Goal: Task Accomplishment & Management: Complete application form

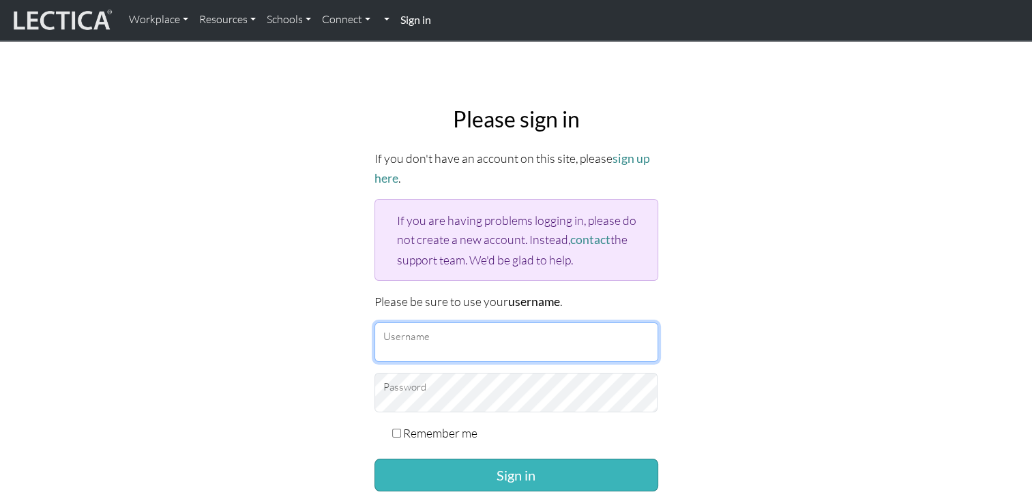
type input "Tess"
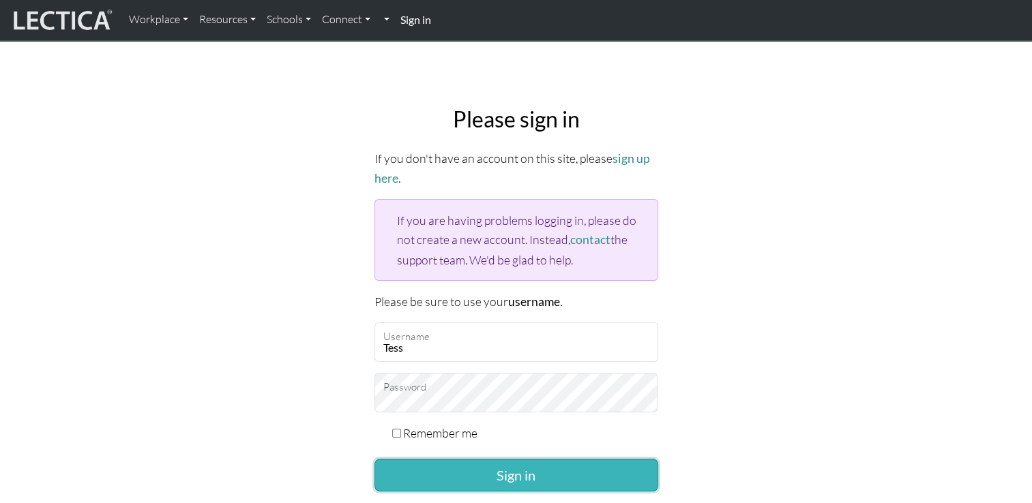
click at [552, 467] on button "Sign in" at bounding box center [516, 475] width 284 height 33
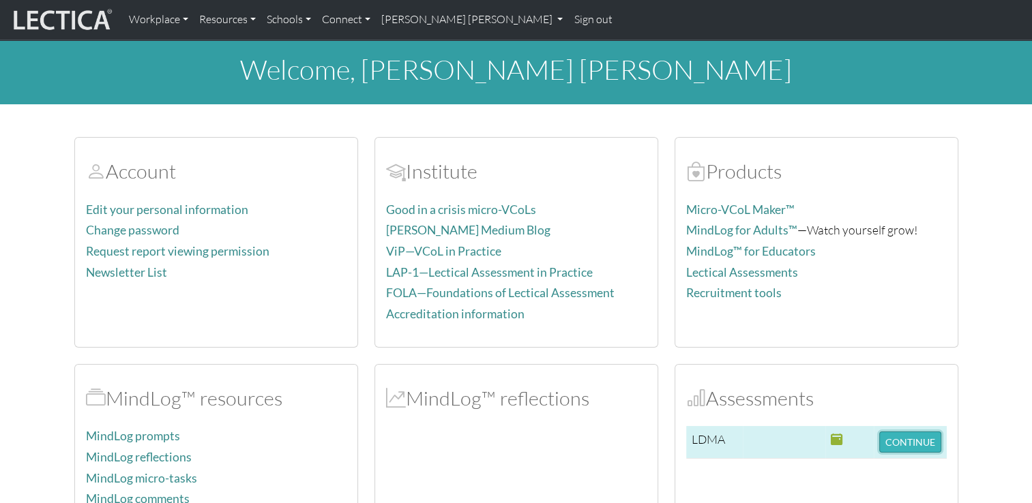
click at [908, 441] on button "CONTINUE" at bounding box center [910, 442] width 62 height 21
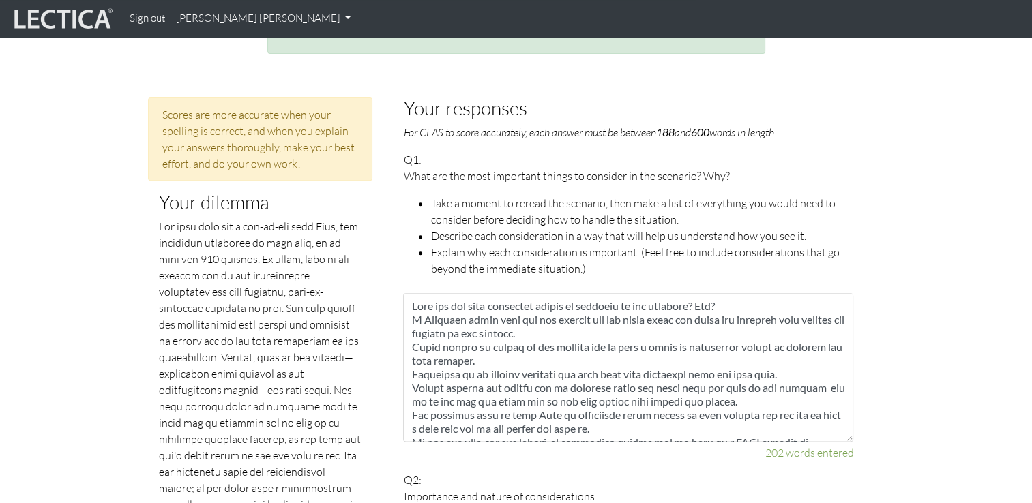
scroll to position [535, 0]
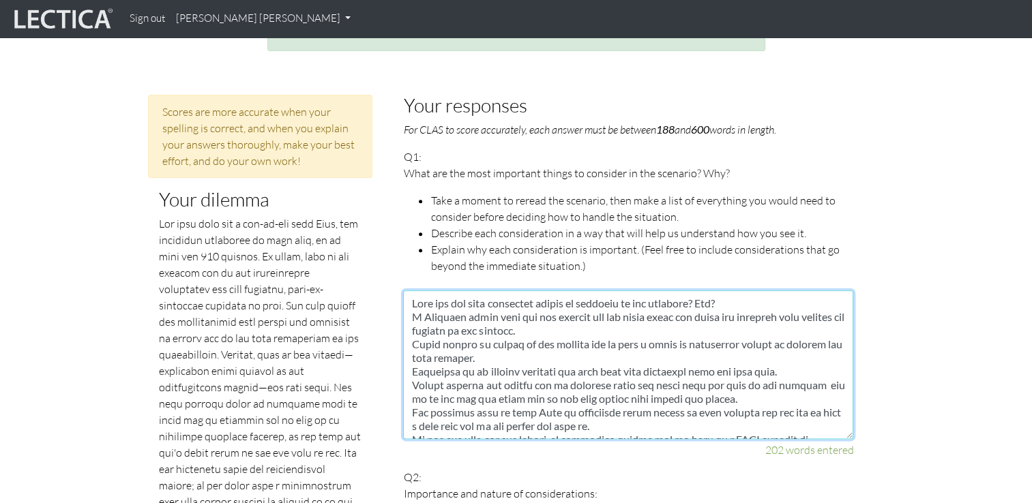
click at [409, 291] on textarea at bounding box center [628, 365] width 450 height 149
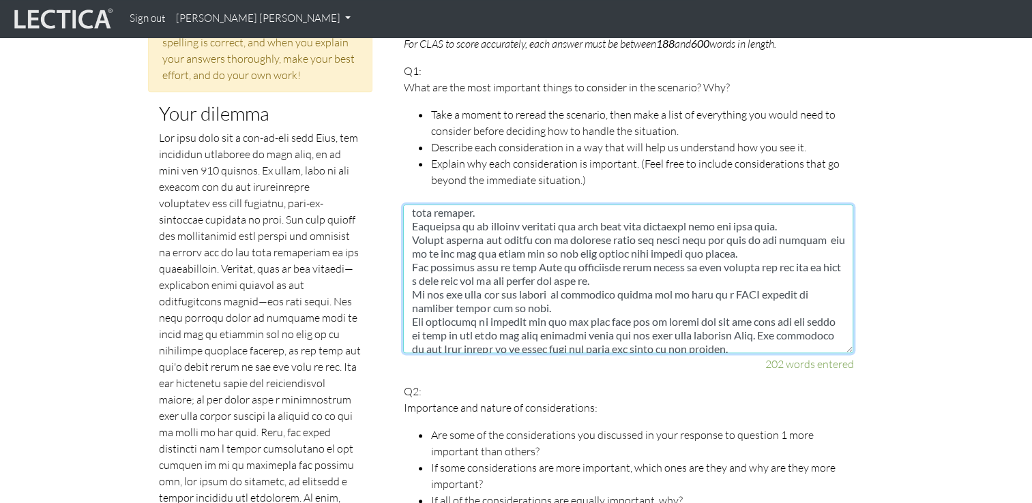
scroll to position [68, 0]
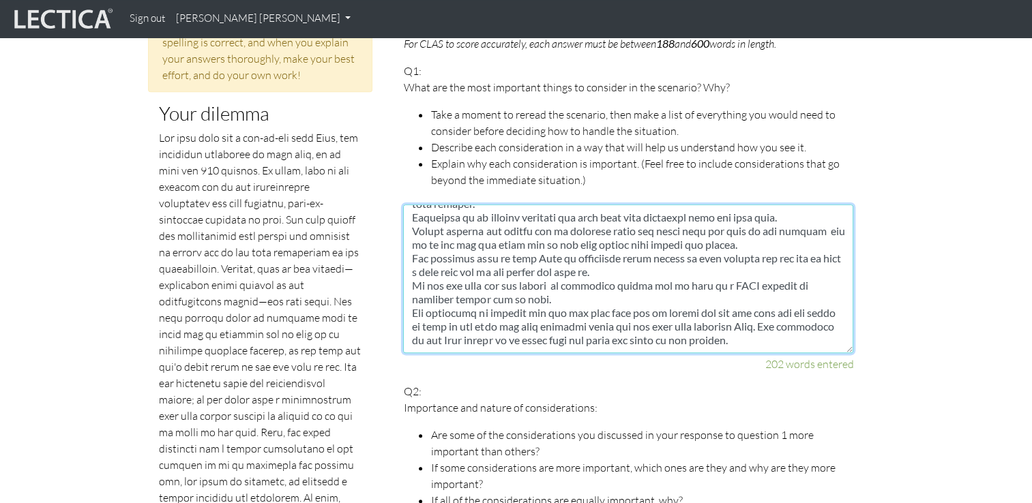
drag, startPoint x: 410, startPoint y: 196, endPoint x: 799, endPoint y: 342, distance: 416.1
click at [799, 342] on div "202 words entered" at bounding box center [628, 289] width 450 height 168
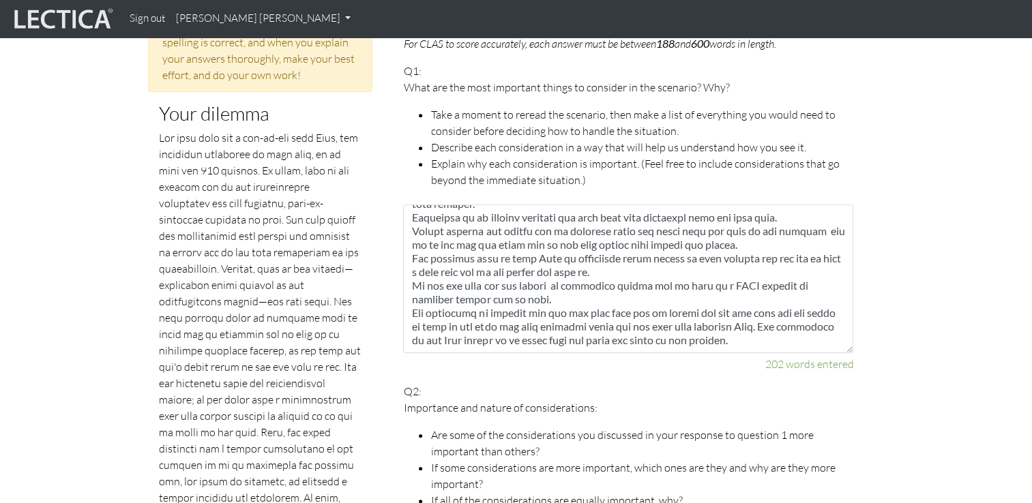
drag, startPoint x: 162, startPoint y: 94, endPoint x: 164, endPoint y: 83, distance: 11.1
click at [280, 103] on h3 "Your dilemma" at bounding box center [260, 113] width 203 height 21
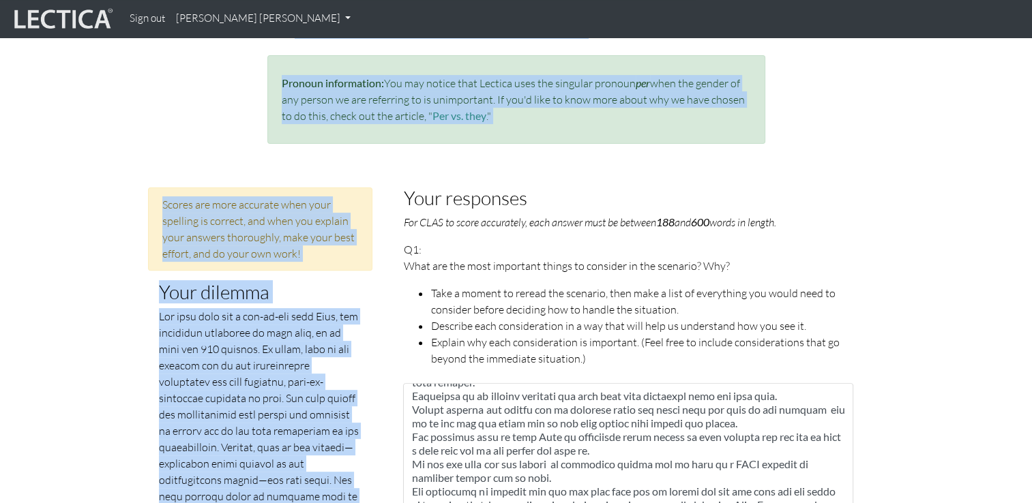
scroll to position [465, 0]
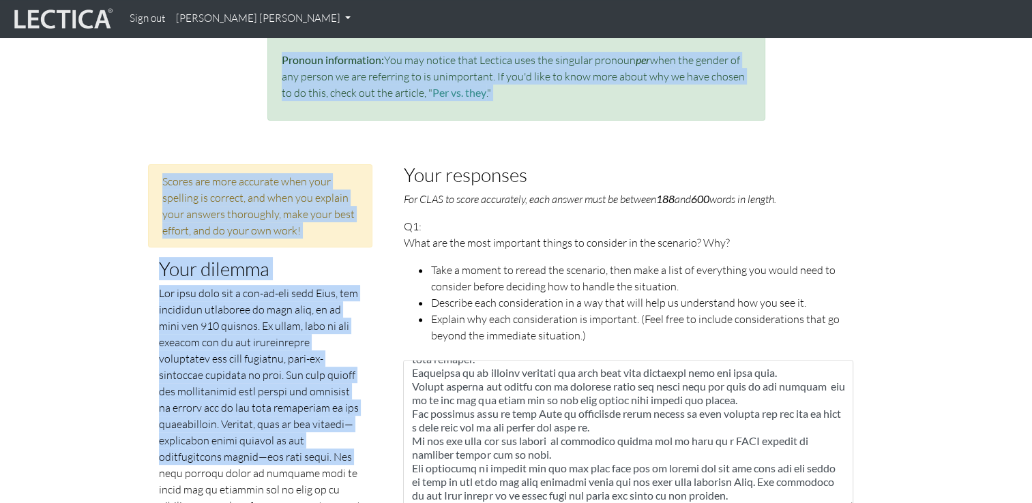
drag, startPoint x: 158, startPoint y: 92, endPoint x: 78, endPoint y: 454, distance: 371.0
drag, startPoint x: 78, startPoint y: 454, endPoint x: 165, endPoint y: 271, distance: 203.2
click at [165, 285] on p at bounding box center [260, 498] width 203 height 426
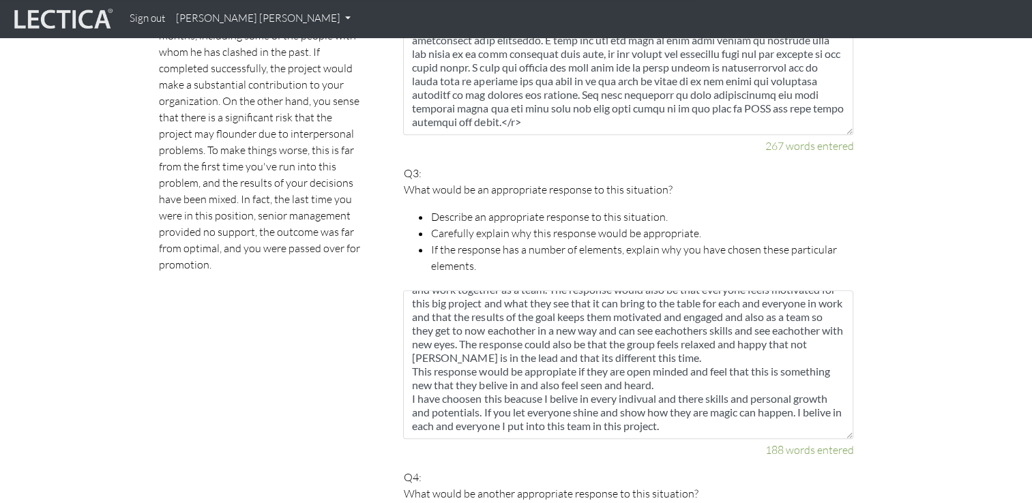
scroll to position [1151, 0]
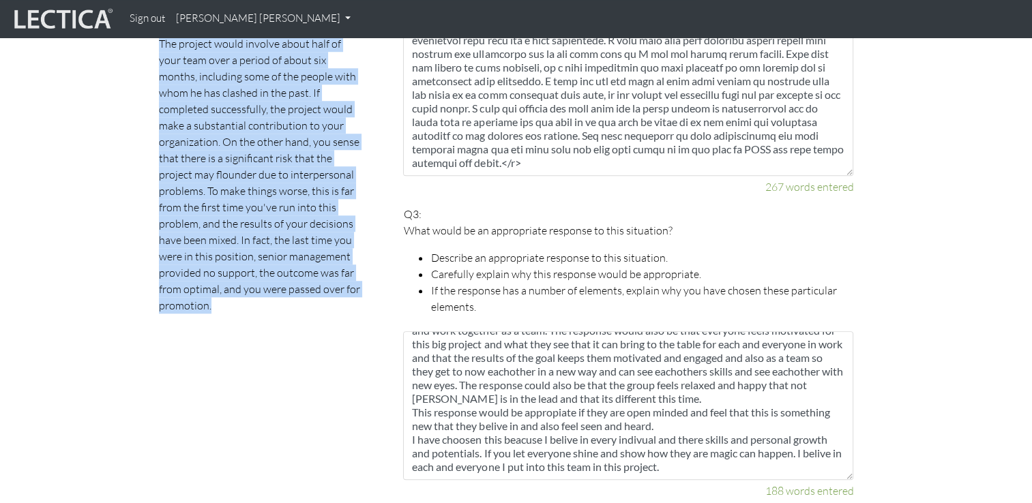
drag, startPoint x: 160, startPoint y: 249, endPoint x: 340, endPoint y: 294, distance: 184.9
drag, startPoint x: 340, startPoint y: 294, endPoint x: 292, endPoint y: 251, distance: 64.2
copy div "Your dilemma You have just had a one-on-one with John, the technical superstar …"
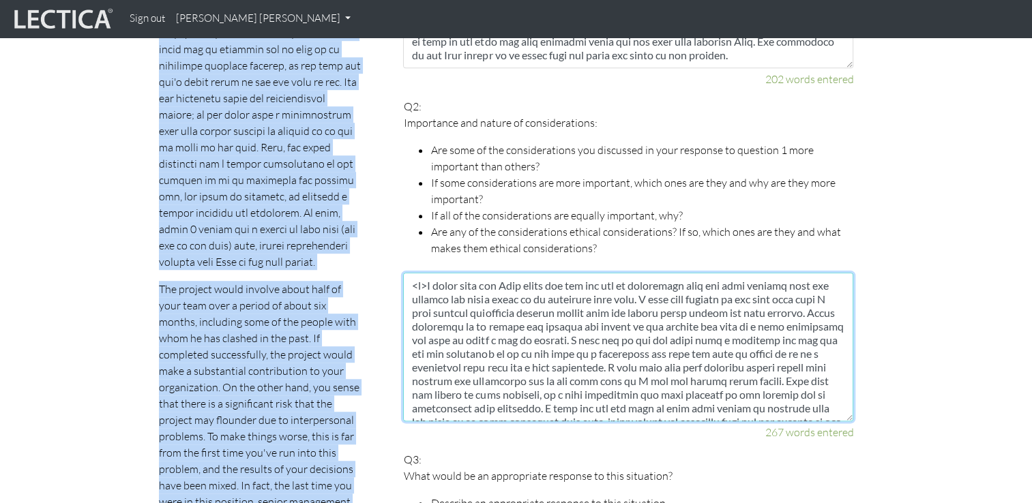
scroll to position [827, 0]
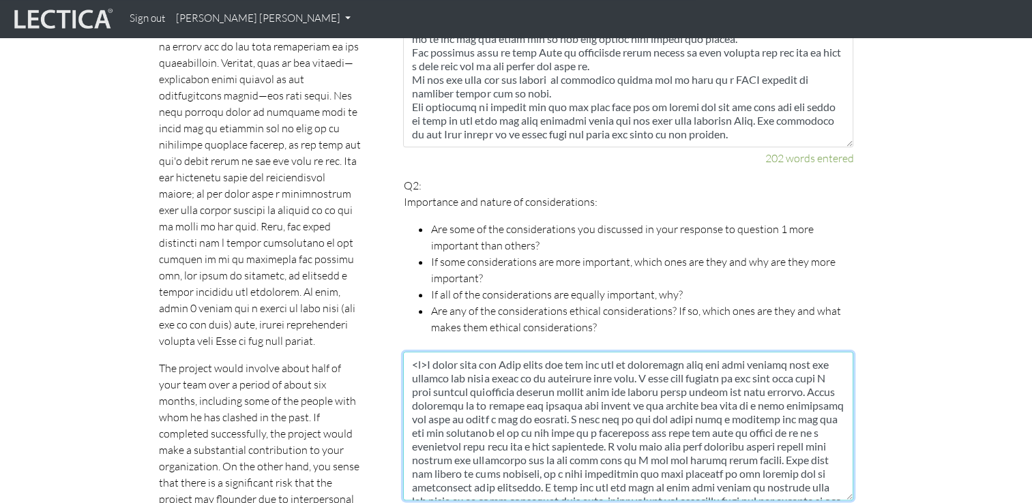
click at [428, 352] on textarea at bounding box center [628, 426] width 450 height 149
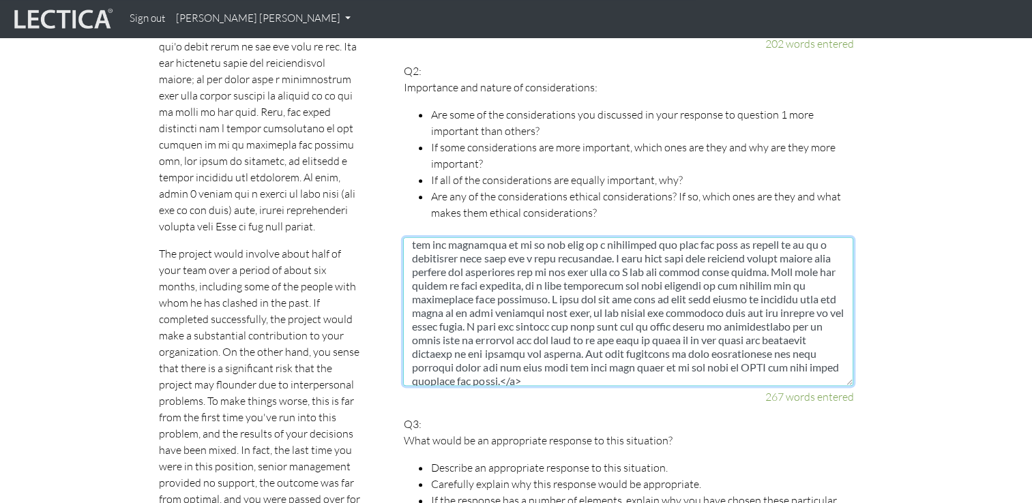
scroll to position [82, 0]
click at [664, 358] on textarea at bounding box center [628, 311] width 450 height 149
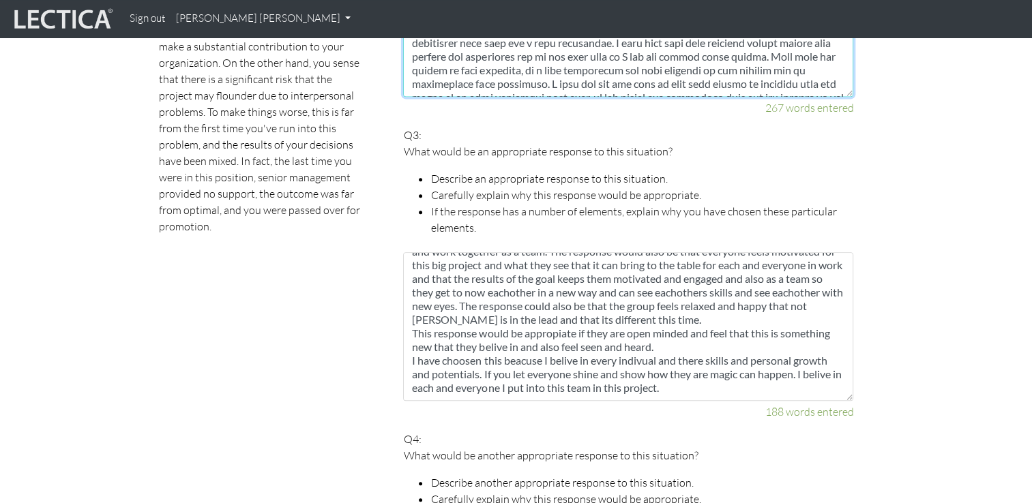
scroll to position [1232, 0]
type textarea "I would talk too John again and let him now my experience from the last project…"
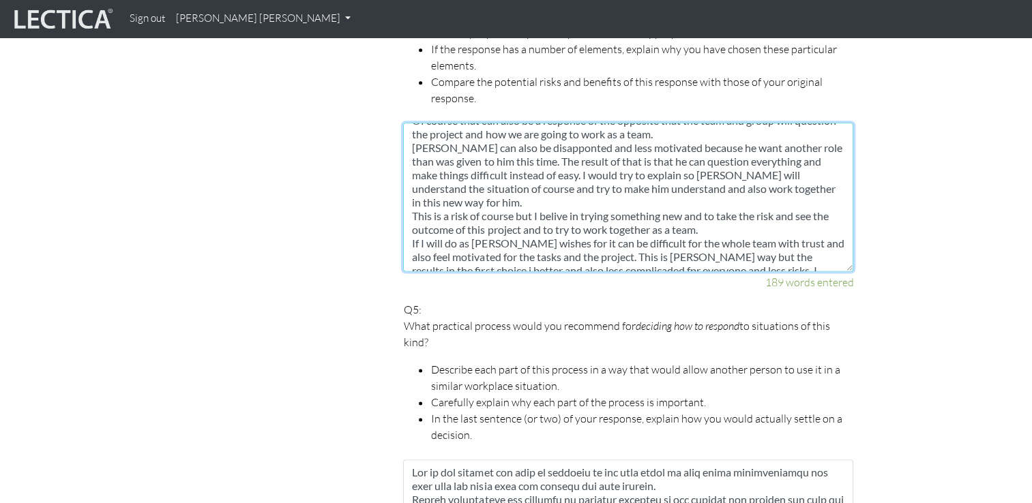
scroll to position [27, 0]
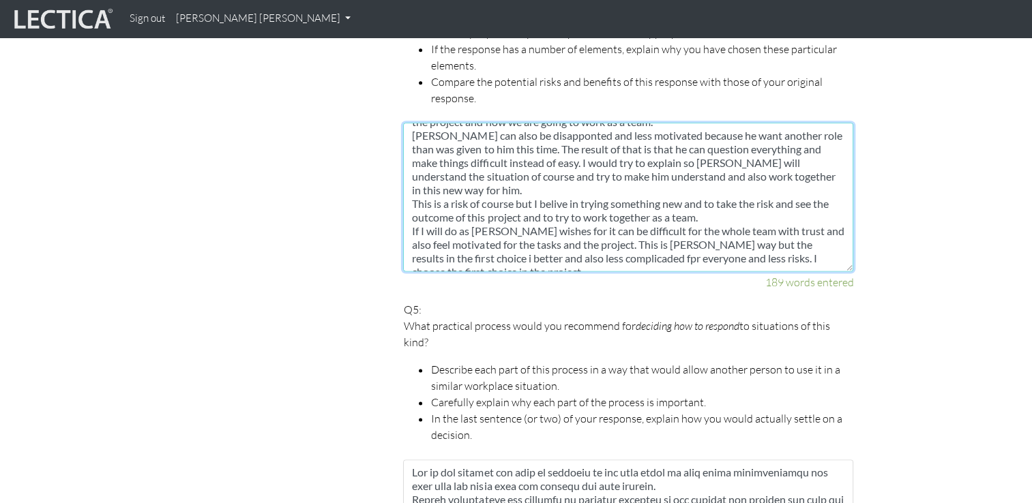
click at [652, 213] on textarea "Of course that can also be a response of the opposite that the team and group w…" at bounding box center [628, 197] width 450 height 149
click at [734, 226] on textarea "Of course that can also be a response of the opposite that the team and group w…" at bounding box center [628, 197] width 450 height 149
click at [732, 226] on textarea "Of course that can also be a response of the opposite that the team and group w…" at bounding box center [628, 197] width 450 height 149
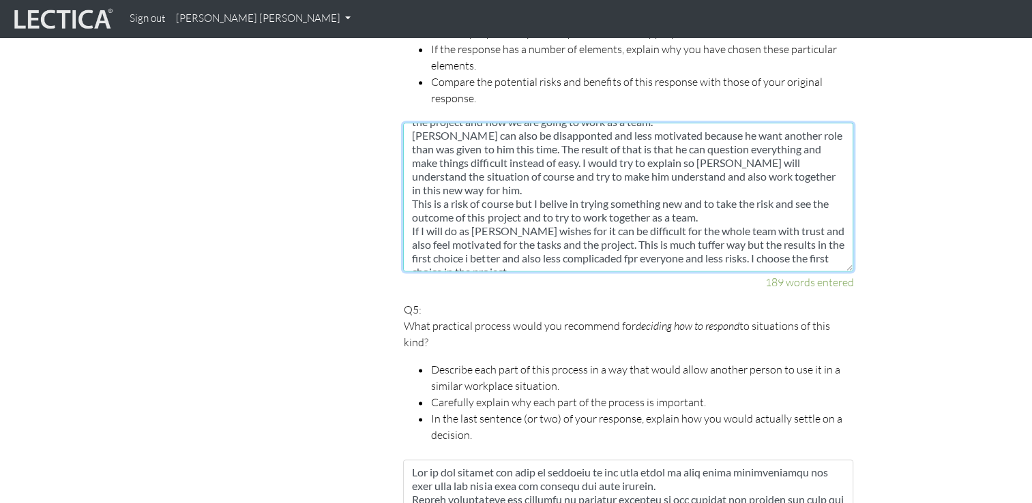
click at [735, 228] on textarea "Of course that can also be a response of the opposite that the team and group w…" at bounding box center [628, 197] width 450 height 149
drag, startPoint x: 735, startPoint y: 228, endPoint x: 744, endPoint y: 239, distance: 14.5
click at [744, 239] on textarea "Of course that can also be a response of the opposite that the team and group w…" at bounding box center [628, 197] width 450 height 149
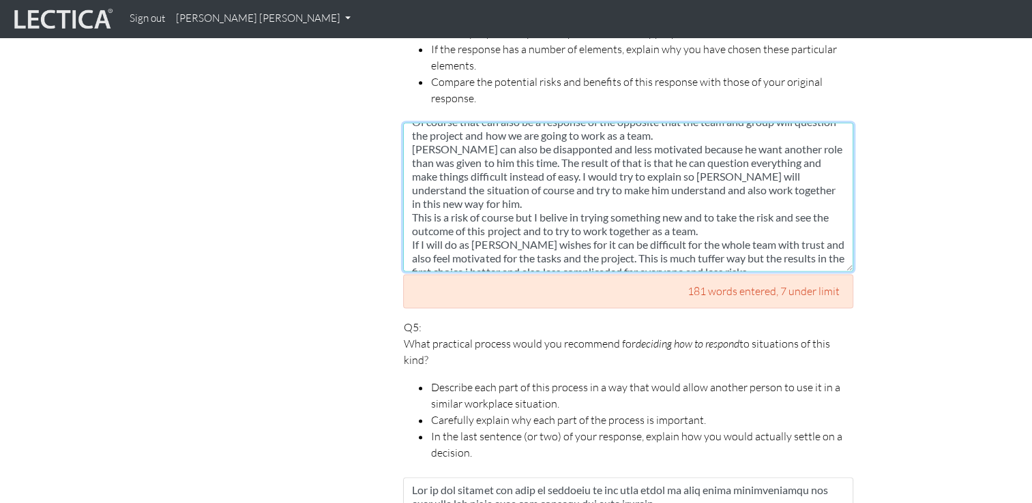
click at [713, 243] on textarea "Of course that can also be a response of the opposite that the team and group w…" at bounding box center [628, 197] width 450 height 149
click at [614, 239] on textarea "Of course that can also be a response of the opposite that the team and group w…" at bounding box center [628, 197] width 450 height 149
click at [745, 243] on textarea "Of course that can also be a response of the opposite that the team and group w…" at bounding box center [628, 197] width 450 height 149
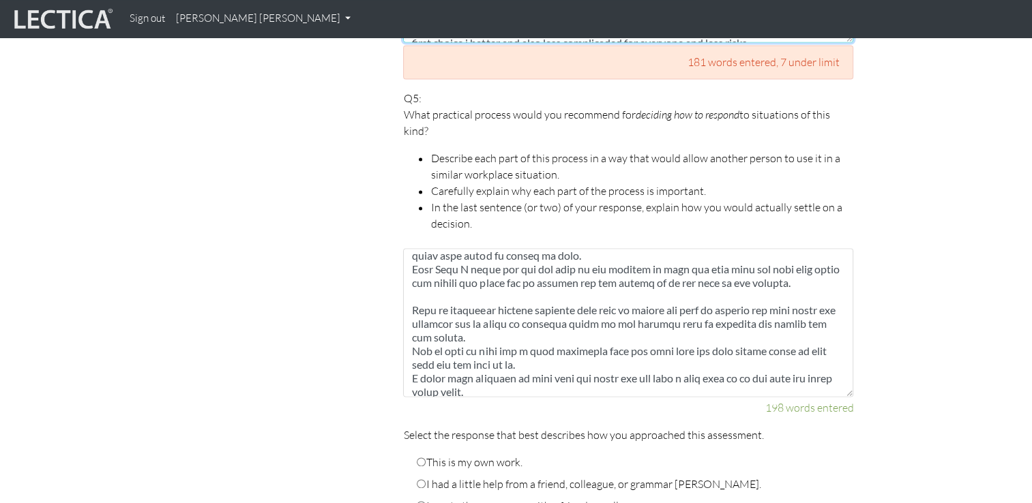
scroll to position [82, 0]
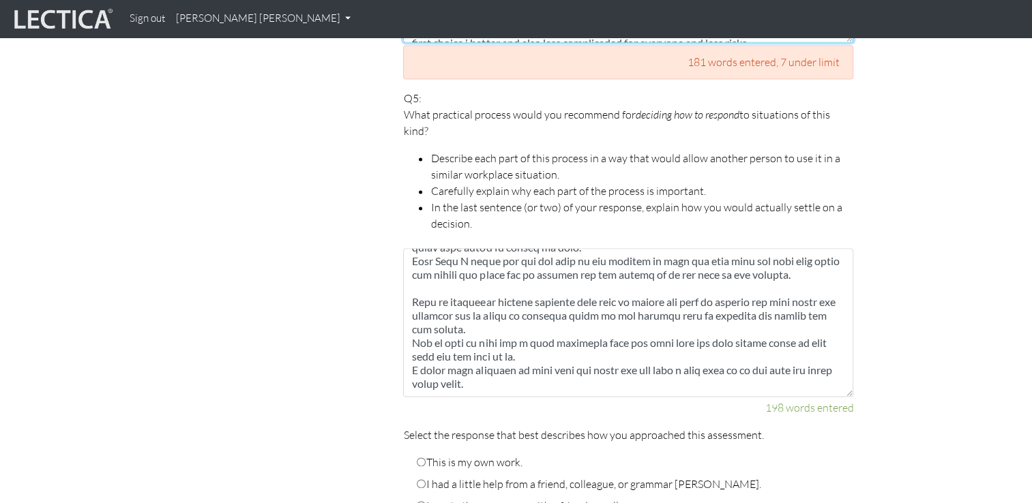
type textarea "Of course that can also be a response of the opposite that the team and group w…"
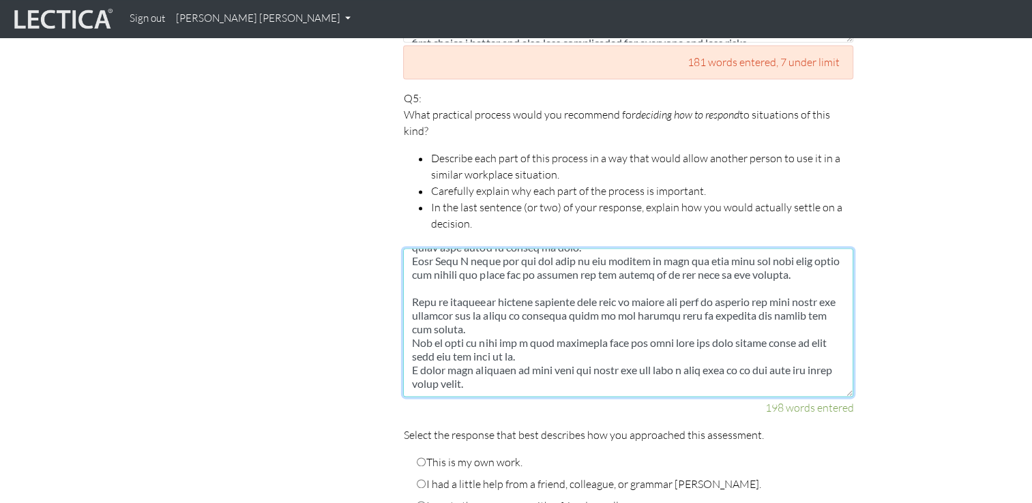
click at [458, 314] on textarea at bounding box center [628, 322] width 450 height 149
type textarea "One to one meeting and talk to everyone in the team alone to here about expecta…"
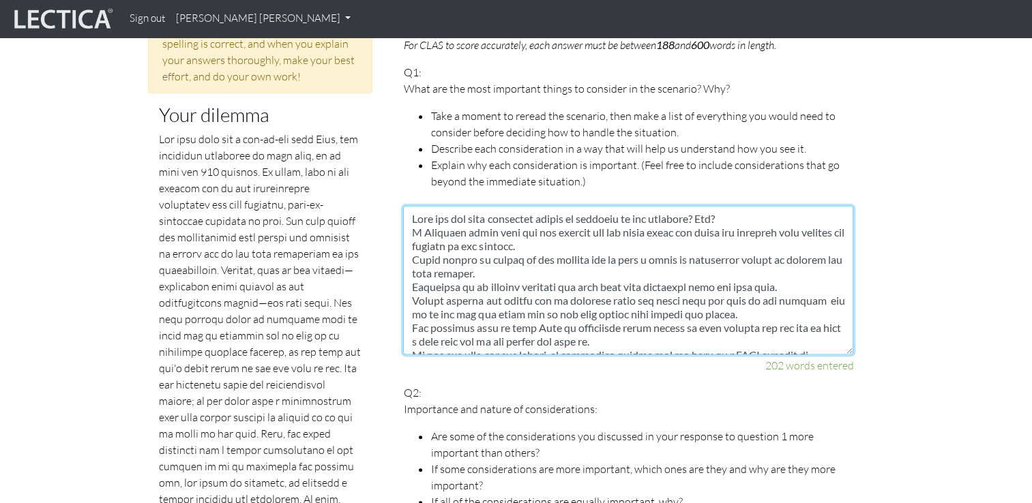
scroll to position [68, 0]
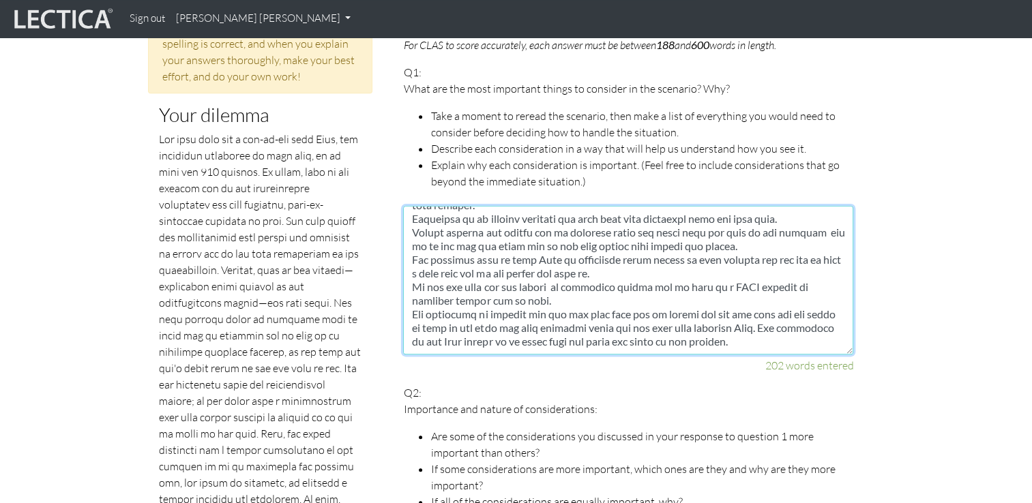
drag, startPoint x: 411, startPoint y: 197, endPoint x: 824, endPoint y: 381, distance: 451.6
paste textarea "The most important things to consider in this scenario are what is best for the…"
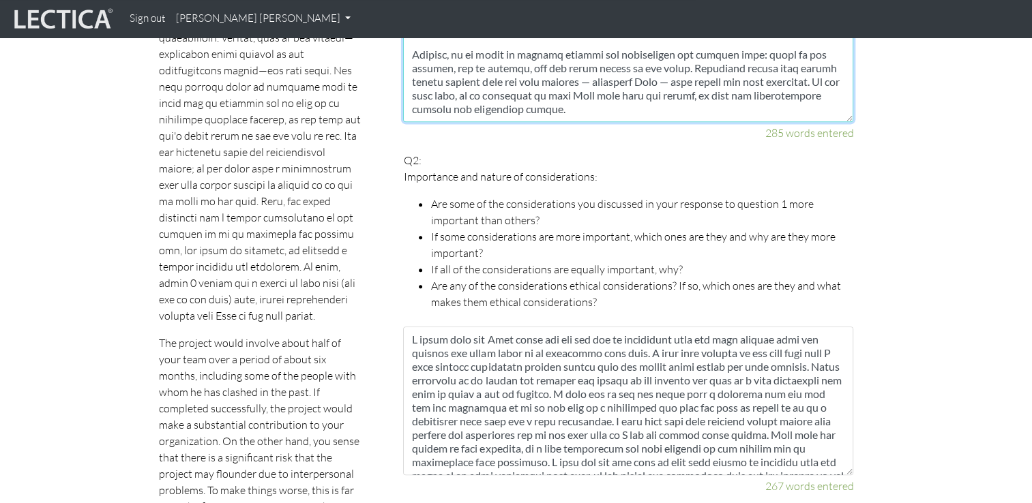
scroll to position [857, 0]
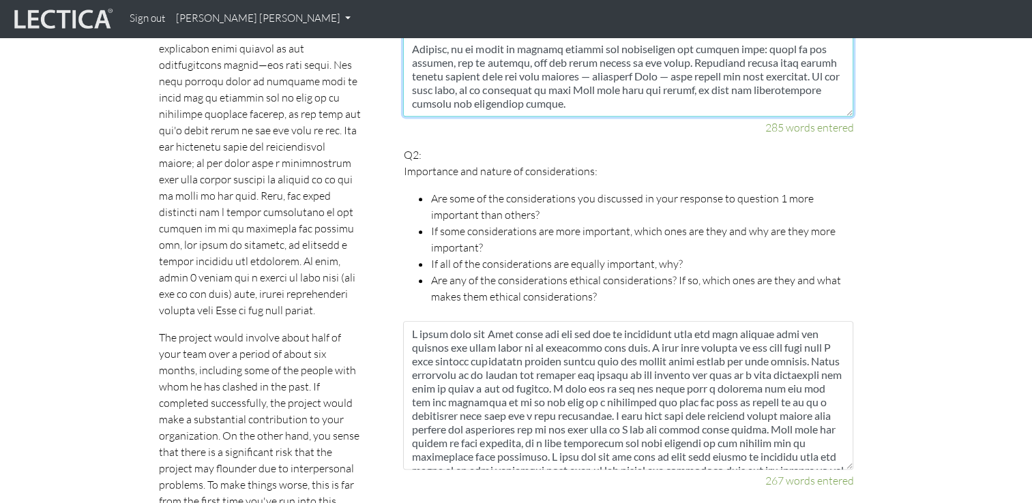
type textarea "The most important things to consider in this scenario are what is best for the…"
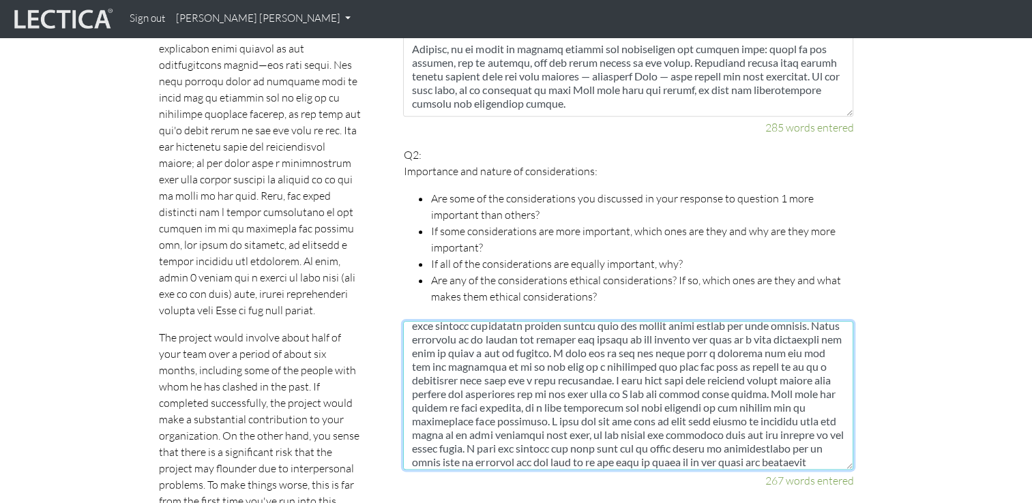
scroll to position [82, 0]
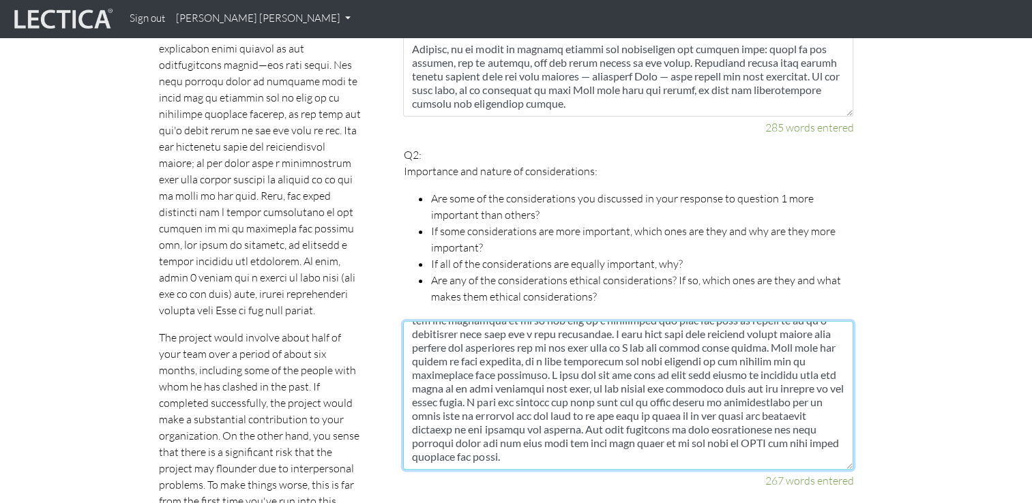
drag, startPoint x: 408, startPoint y: 315, endPoint x: 769, endPoint y: 453, distance: 386.8
click at [769, 453] on div "267 words entered" at bounding box center [628, 405] width 450 height 168
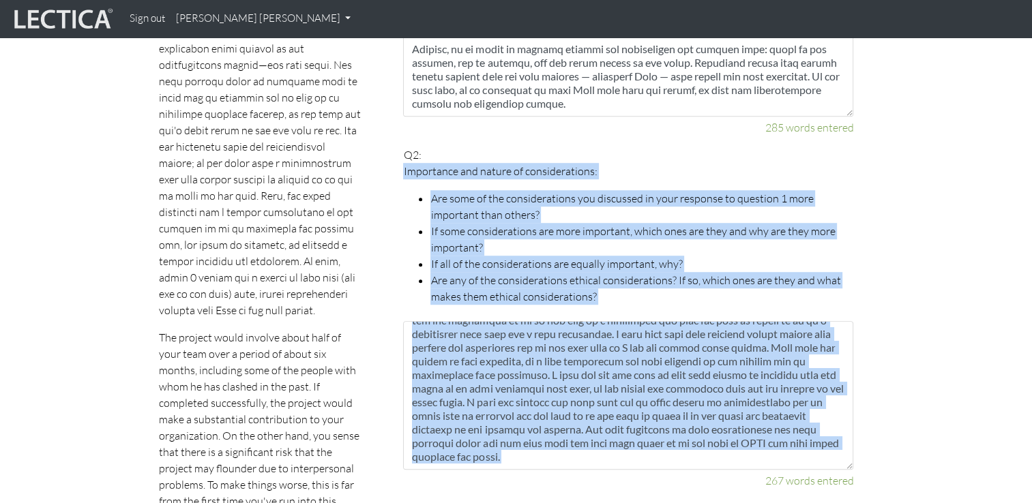
drag, startPoint x: 402, startPoint y: 153, endPoint x: 622, endPoint y: 460, distance: 378.3
copy div "Importance and nature of considerations: Are some of the considerations you dis…"
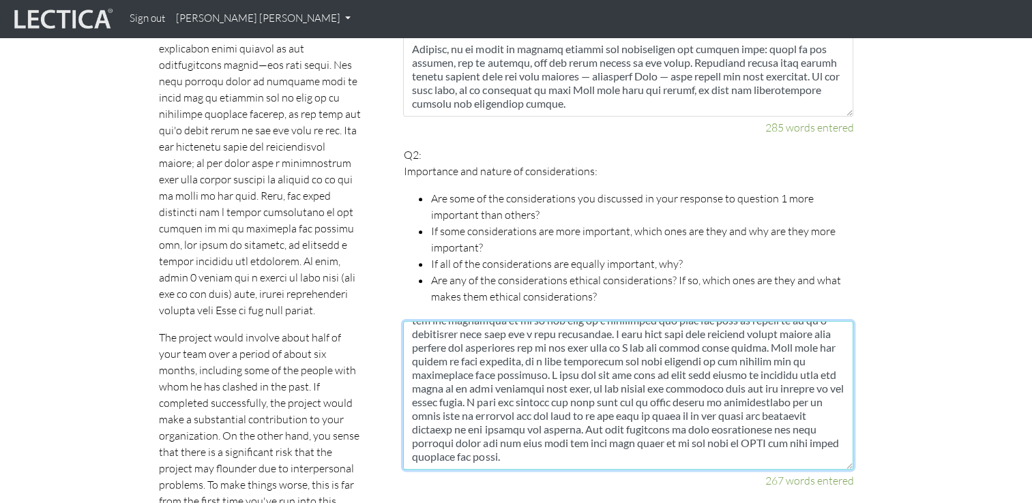
drag, startPoint x: 409, startPoint y: 316, endPoint x: 658, endPoint y: 460, distance: 287.5
click at [658, 460] on div "267 words entered" at bounding box center [628, 405] width 450 height 168
paste textarea "Some of the considerations discussed earlier are indeed more important than oth…"
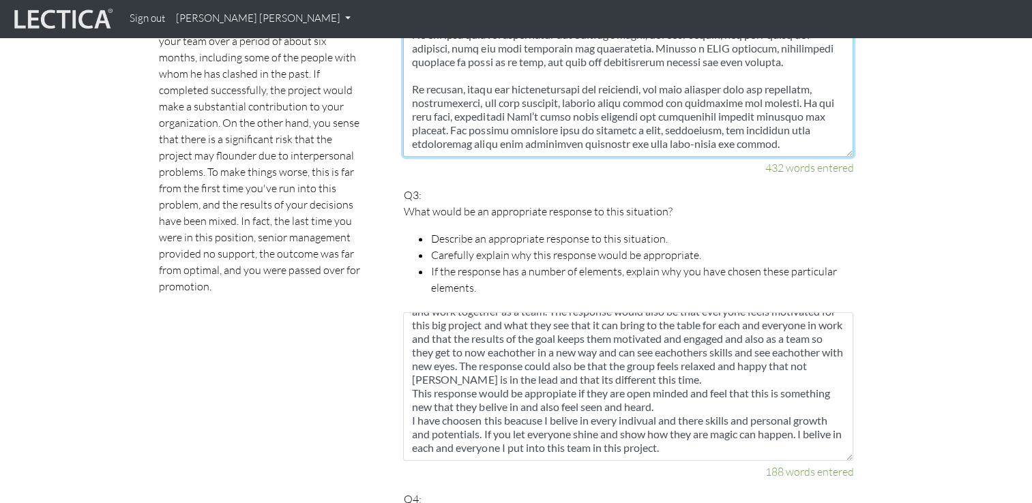
scroll to position [1189, 0]
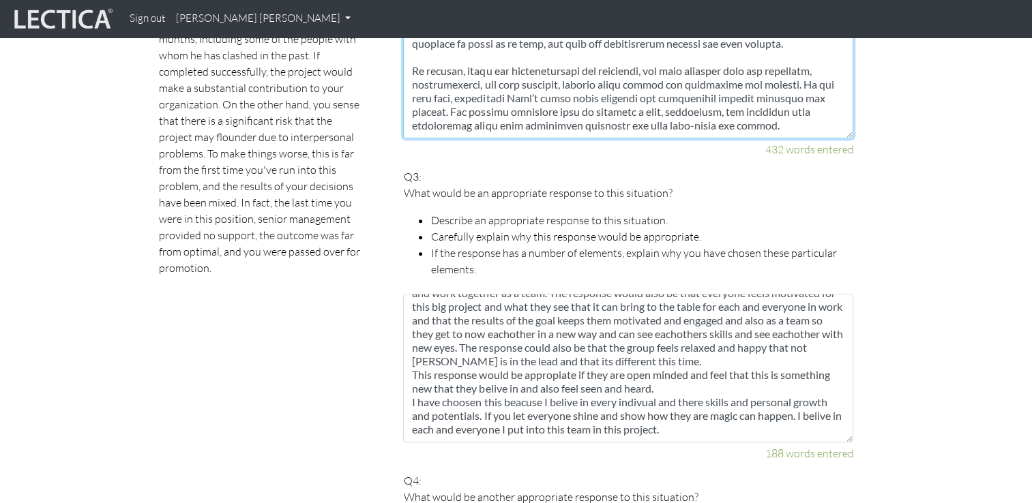
type textarea "Some of the considerations discussed earlier are indeed more important than oth…"
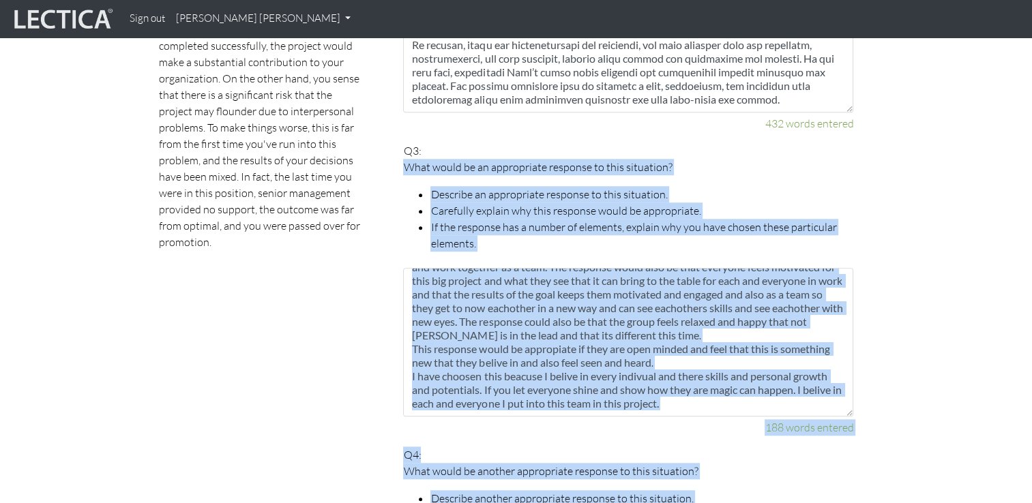
scroll to position [1226, 0]
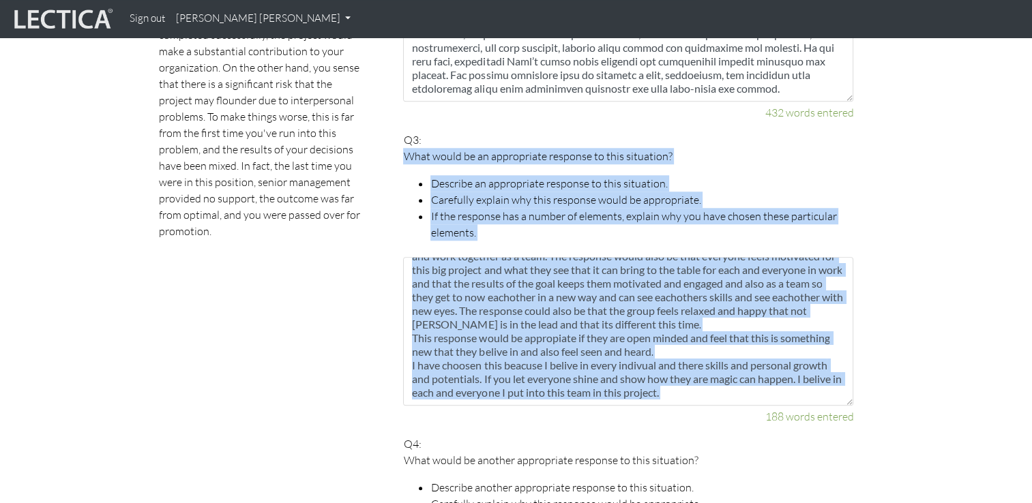
drag, startPoint x: 402, startPoint y: 174, endPoint x: 708, endPoint y: 394, distance: 376.7
click at [708, 394] on div "Your responses For CLAS to score accurately, each answer must be between 188 an…" at bounding box center [628, 366] width 471 height 1924
copy div "What would be an appropriate response to this situation? Describe an appropriat…"
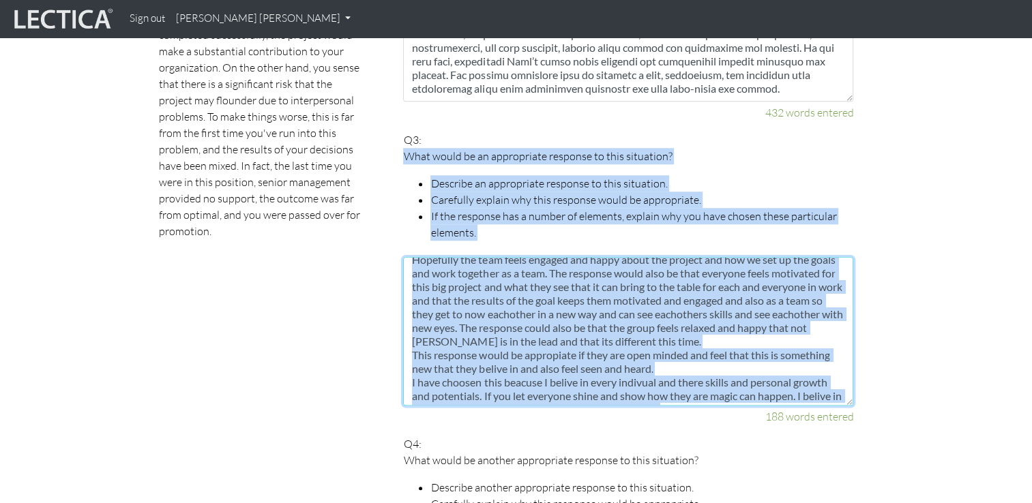
scroll to position [0, 0]
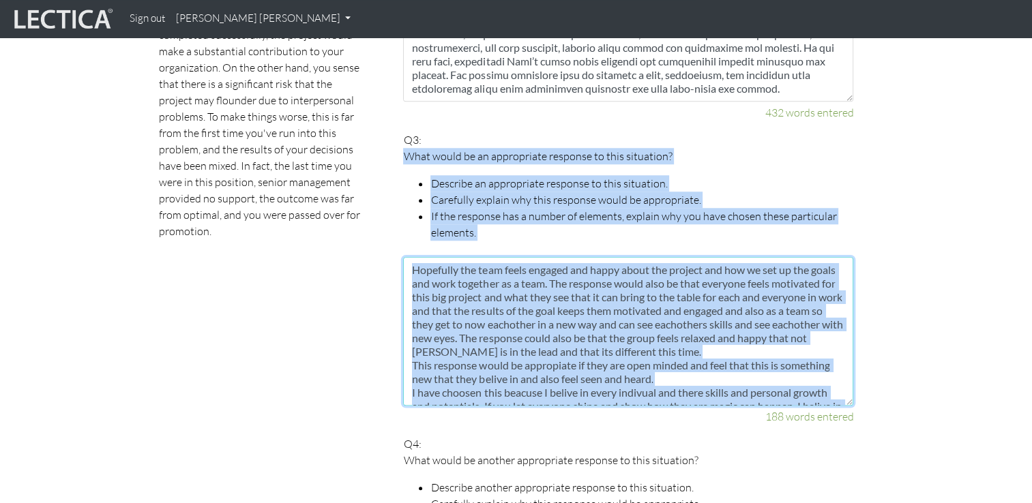
click at [406, 257] on textarea "Hopefully the team feels engaged and happy about the project and how we set up …" at bounding box center [628, 331] width 450 height 149
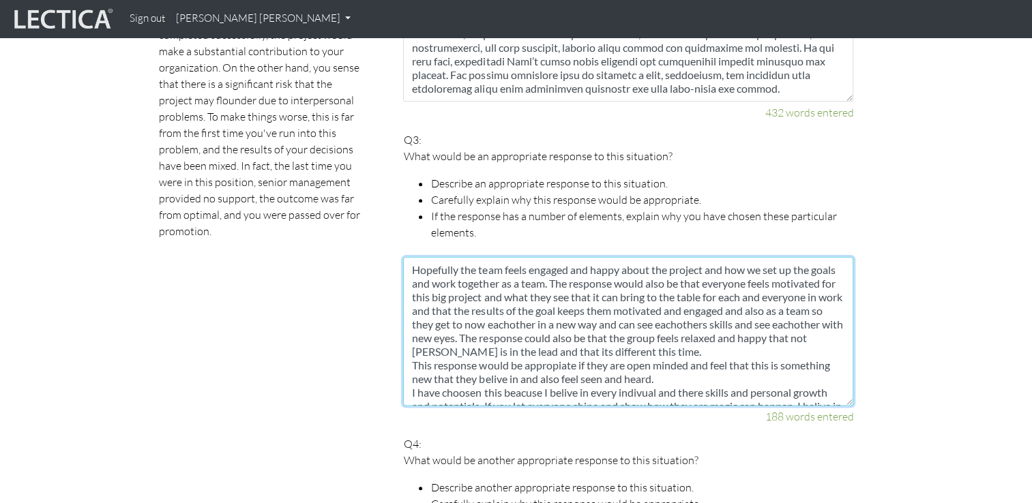
scroll to position [27, 0]
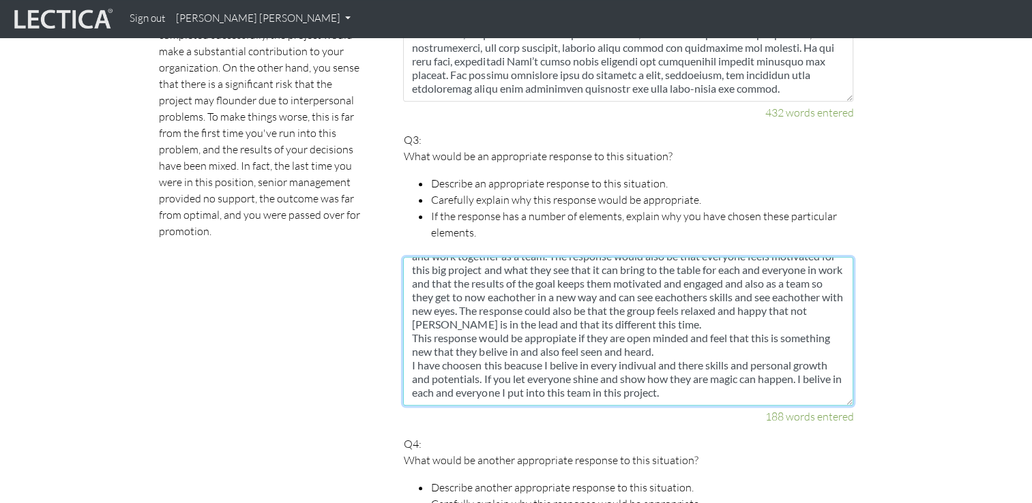
drag, startPoint x: 406, startPoint y: 247, endPoint x: 747, endPoint y: 451, distance: 397.7
click at [747, 451] on fieldset "Your responses For CLAS to score accurately, each answer must be between 188 an…" at bounding box center [628, 366] width 450 height 1924
paste textarea "An appropriate response to this situation would be to ensure that the team feel…"
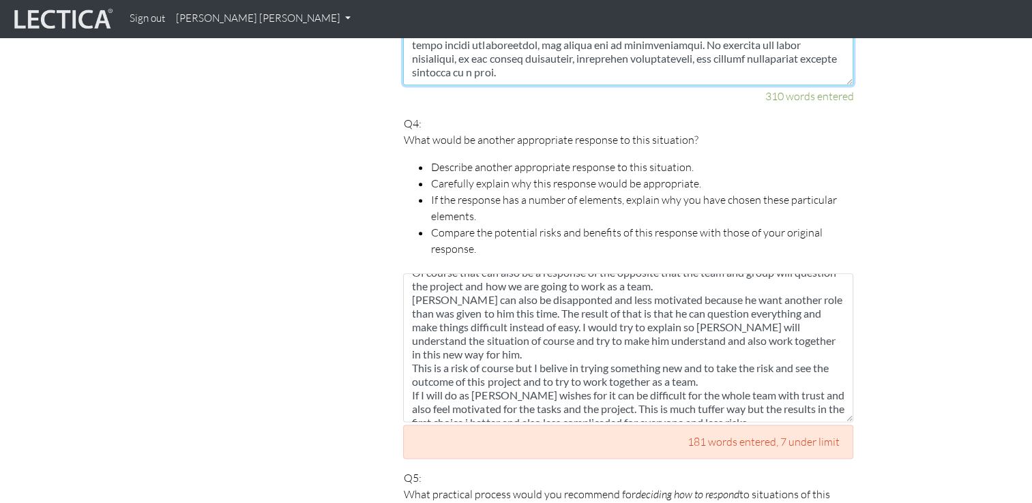
scroll to position [1575, 0]
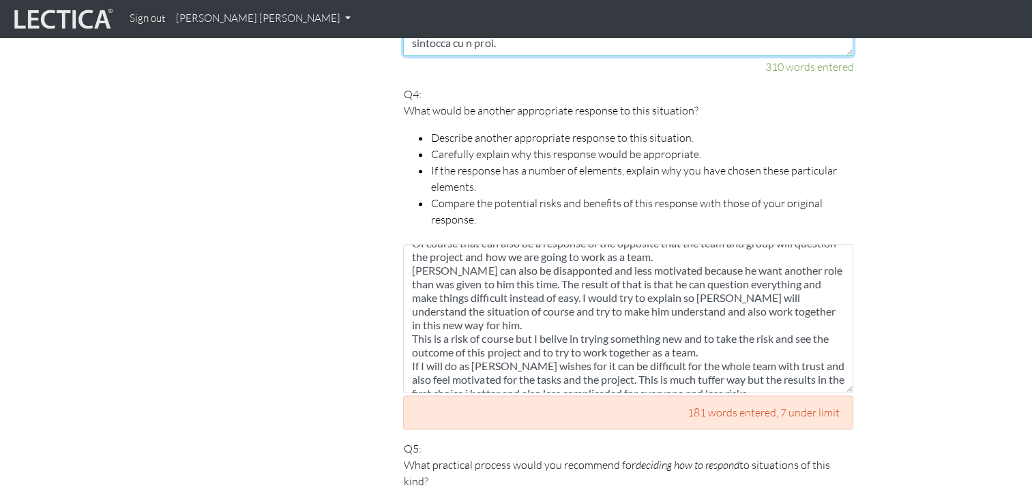
type textarea "An appropriate response to this situation would be to ensure that the team feel…"
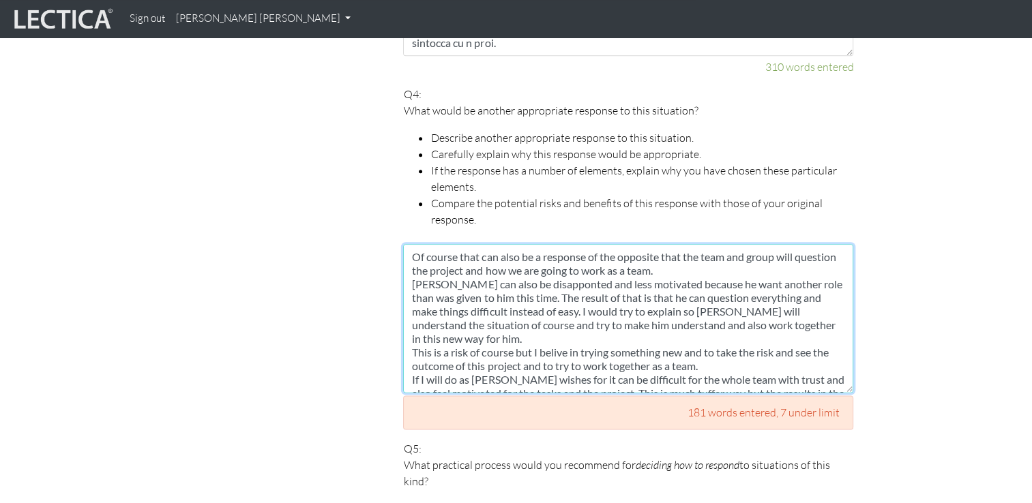
scroll to position [14, 0]
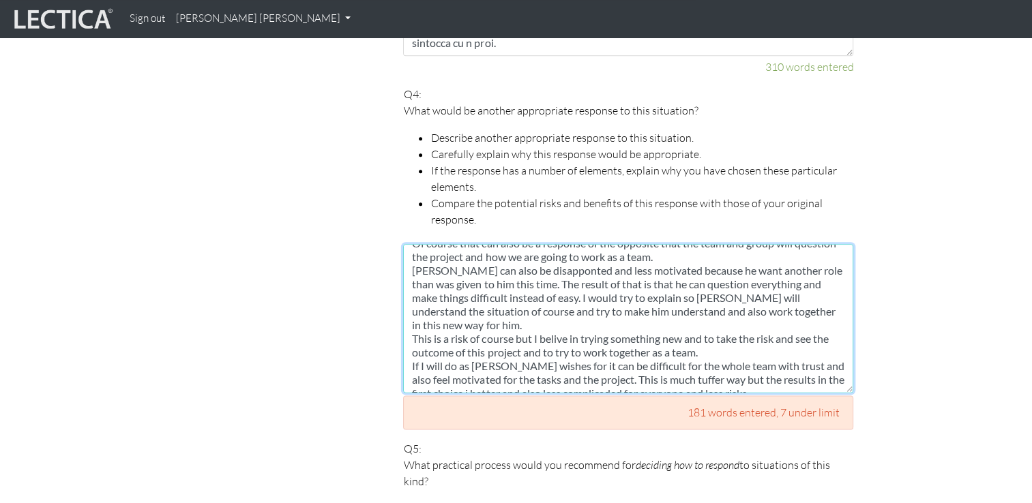
drag, startPoint x: 410, startPoint y: 237, endPoint x: 775, endPoint y: 356, distance: 383.9
click at [775, 356] on textarea "Of course that can also be a response of the opposite that the team and group w…" at bounding box center [628, 318] width 450 height 149
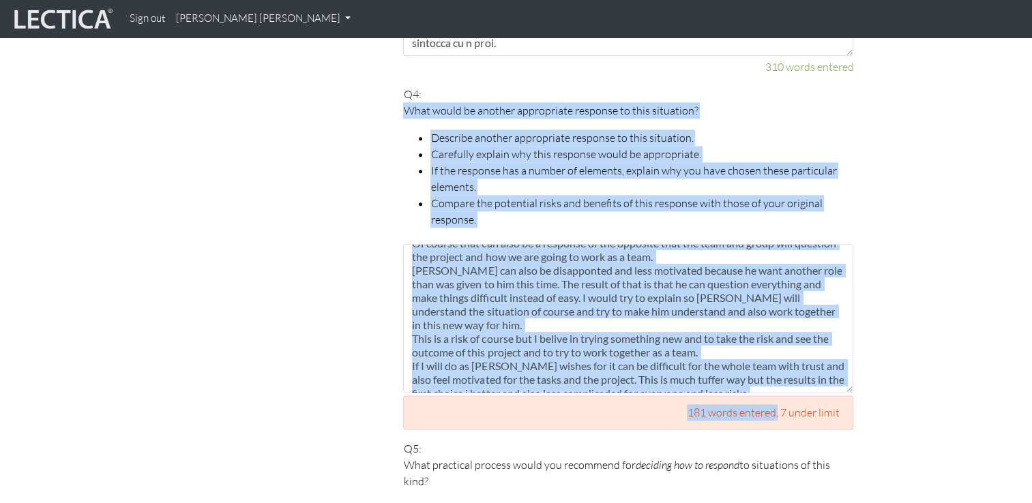
drag, startPoint x: 402, startPoint y: 86, endPoint x: 778, endPoint y: 377, distance: 475.4
click at [778, 377] on div "Your responses For CLAS to score accurately, each answer must be between 188 an…" at bounding box center [628, 16] width 471 height 1924
copy div "What would be another appropriate response to this situation? Describe another …"
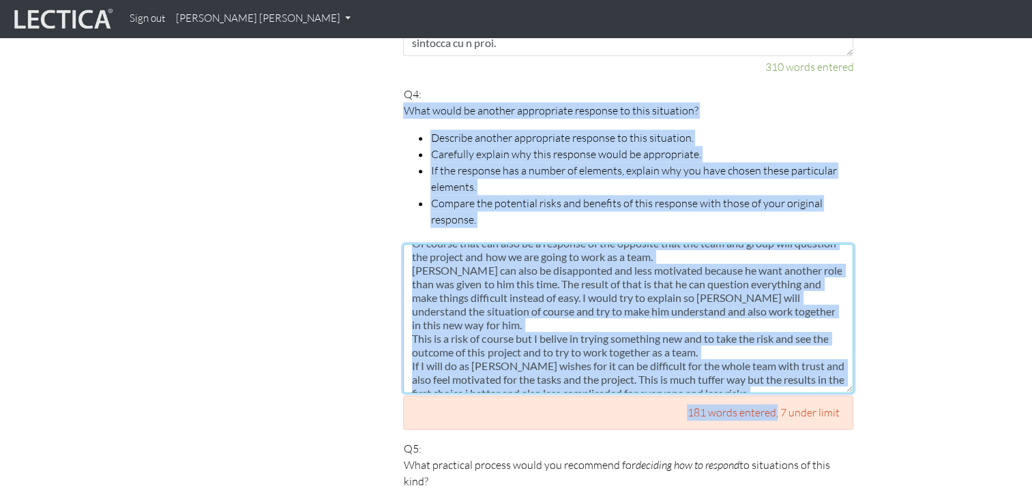
scroll to position [0, 0]
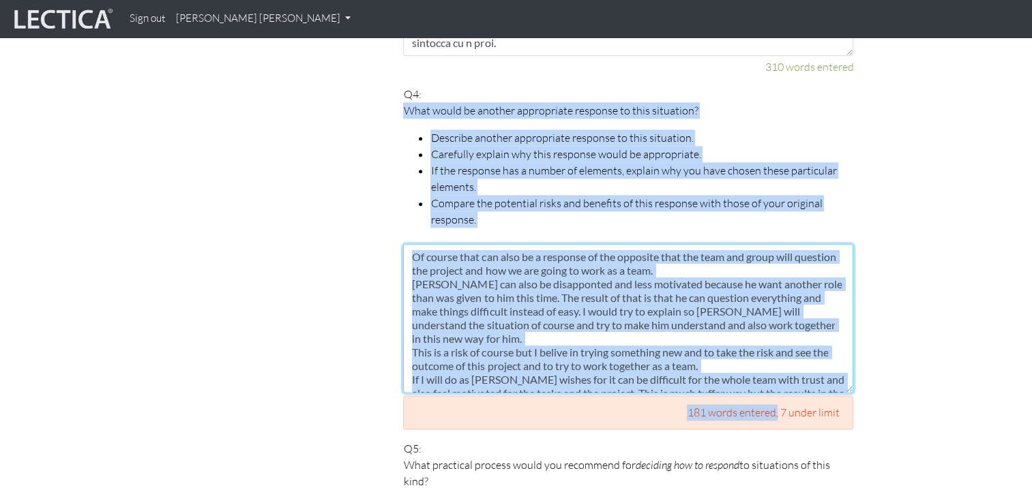
click at [413, 244] on textarea "Of course that can also be a response of the opposite that the team and group w…" at bounding box center [628, 318] width 450 height 149
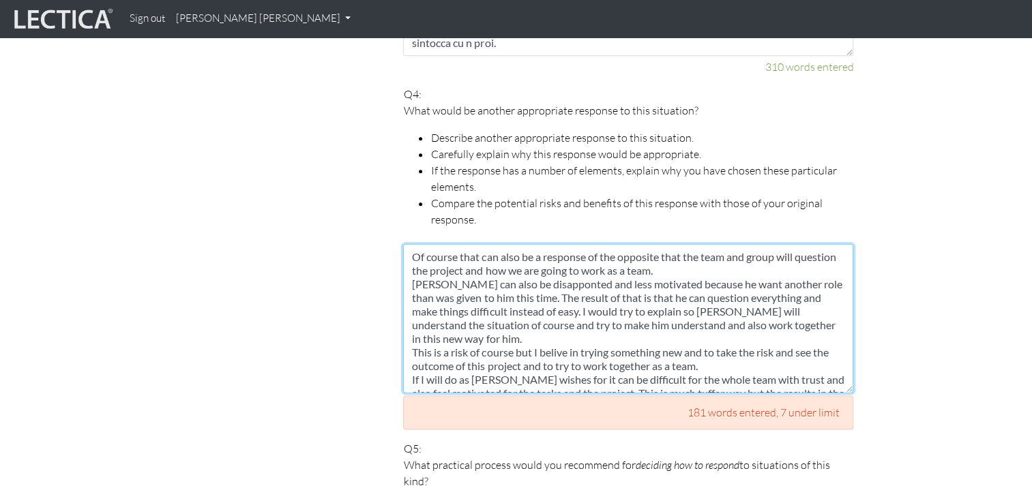
scroll to position [14, 0]
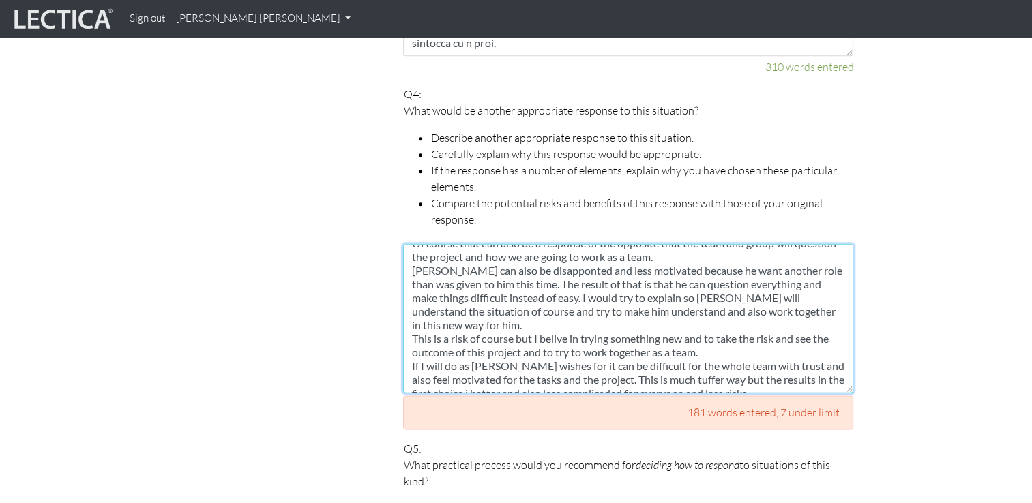
drag, startPoint x: 413, startPoint y: 239, endPoint x: 754, endPoint y: 377, distance: 368.0
click at [754, 377] on div "Of course that can also be a response of the opposite that the team and group w…" at bounding box center [628, 337] width 450 height 186
paste textarea "Another appropriate response to this situation would be to allow John to take o…"
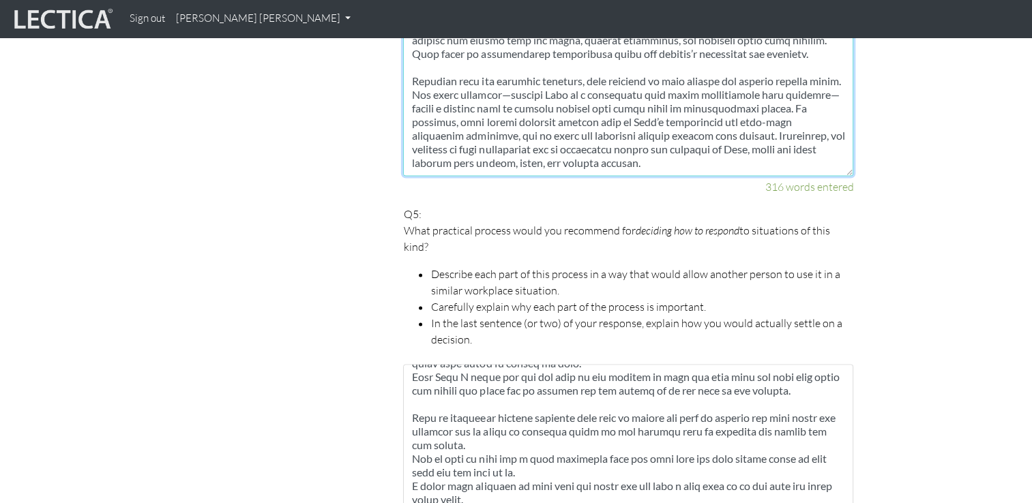
scroll to position [1794, 0]
type textarea "Another appropriate response to this situation would be to allow John to take o…"
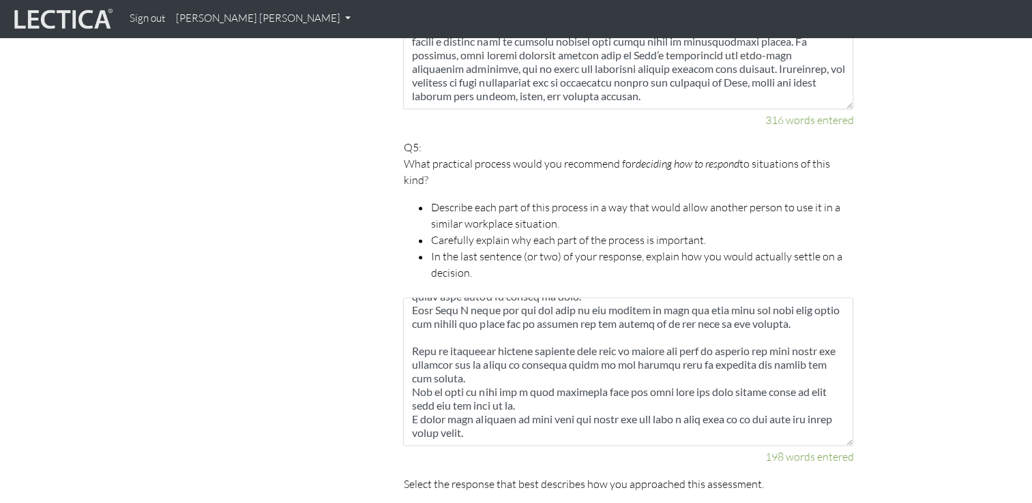
scroll to position [1883, 0]
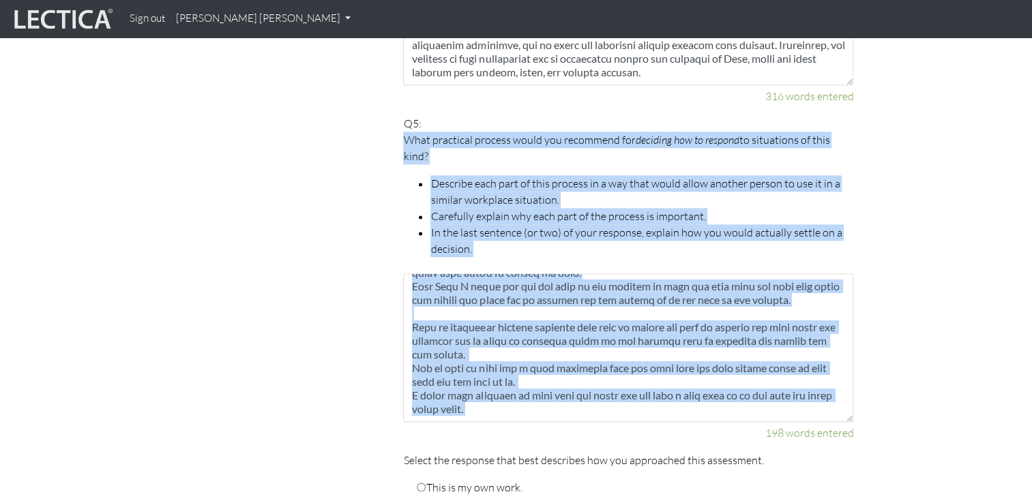
drag, startPoint x: 403, startPoint y: 210, endPoint x: 553, endPoint y: 405, distance: 246.1
click at [553, 405] on div "Q5: What practical process would you recommend for deciding how to respond to s…" at bounding box center [628, 278] width 450 height 326
copy div "What practical process would you recommend for deciding how to respond to situa…"
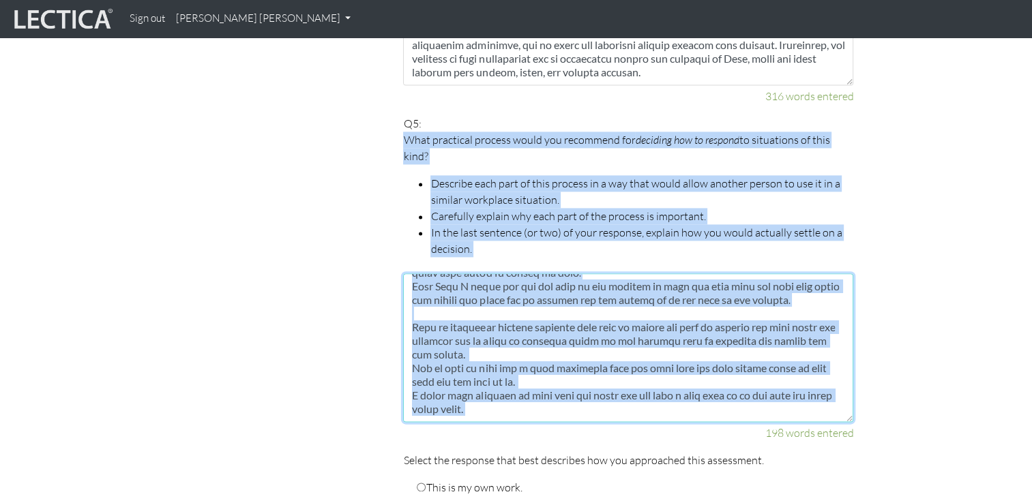
click at [512, 394] on textarea at bounding box center [628, 347] width 450 height 149
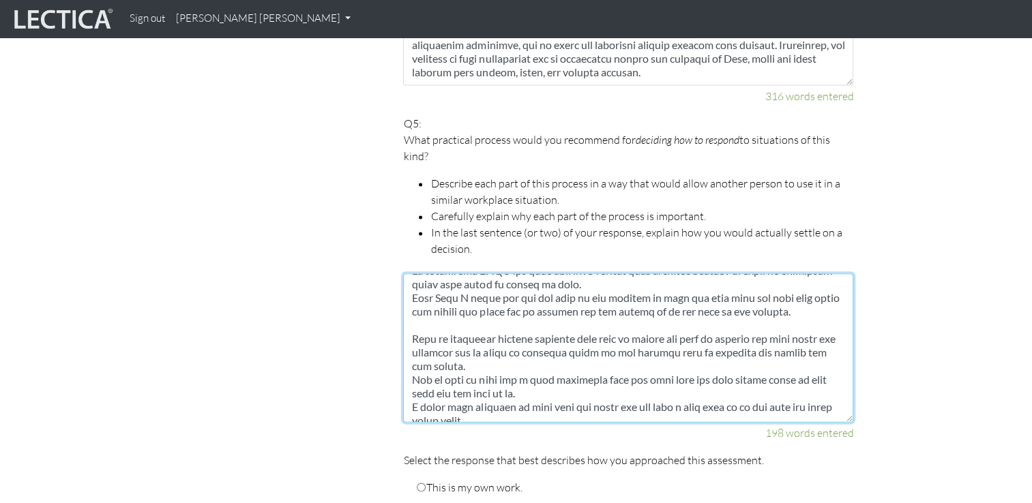
scroll to position [82, 0]
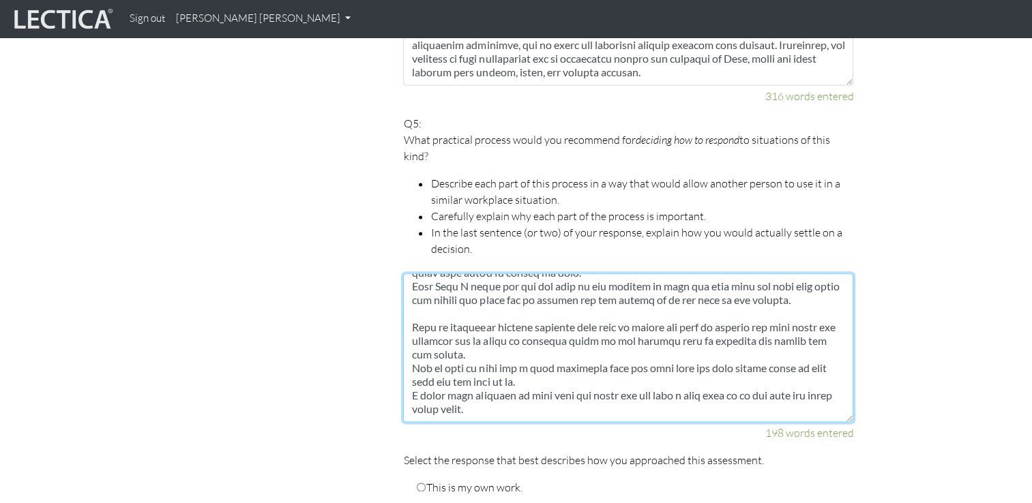
drag, startPoint x: 411, startPoint y: 263, endPoint x: 814, endPoint y: 413, distance: 429.4
click at [814, 413] on div "198 words entered" at bounding box center [628, 357] width 450 height 168
paste textarea "A practical process for deciding how to respond to situations of this kind shou…"
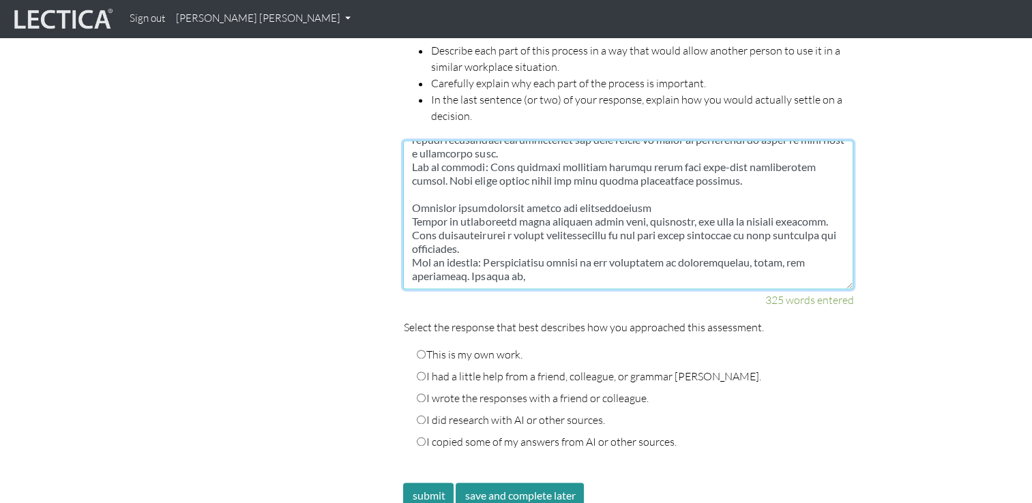
scroll to position [2022, 0]
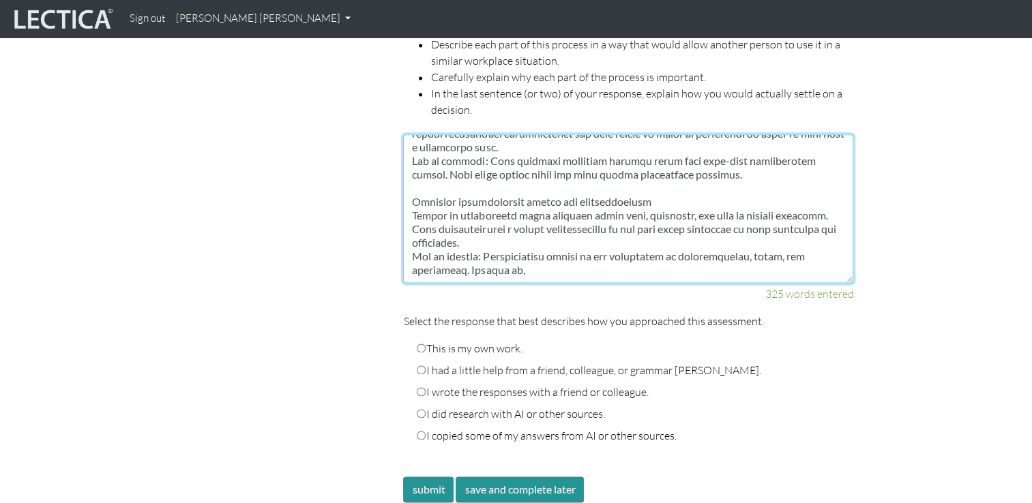
type textarea "A practical process for deciding how to respond to situations of this kind shou…"
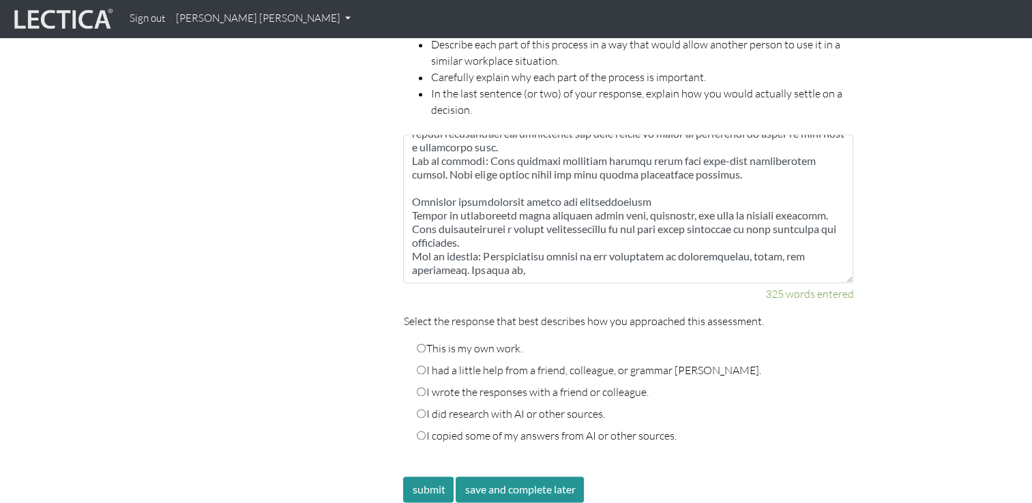
click at [420, 366] on input "I had a little help from a friend, colleague, or grammar checker." at bounding box center [421, 370] width 9 height 9
radio input "true"
click at [491, 477] on button "save and complete later" at bounding box center [520, 490] width 128 height 26
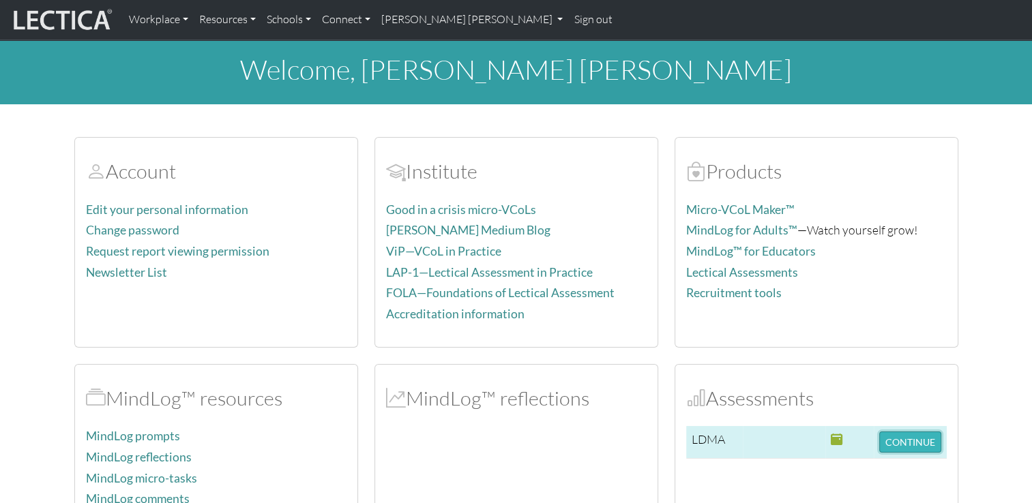
click at [925, 441] on button "CONTINUE" at bounding box center [910, 442] width 62 height 21
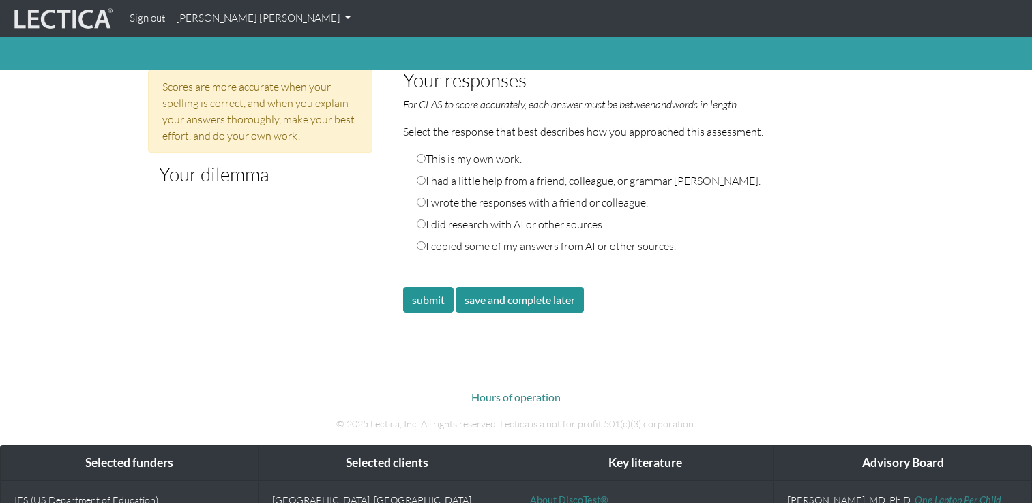
scroll to position [686, 0]
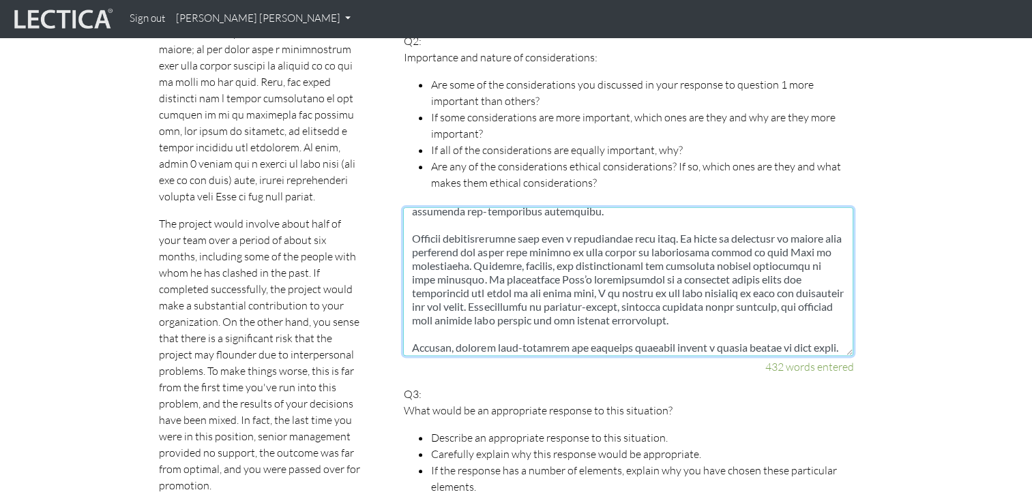
scroll to position [295, 0]
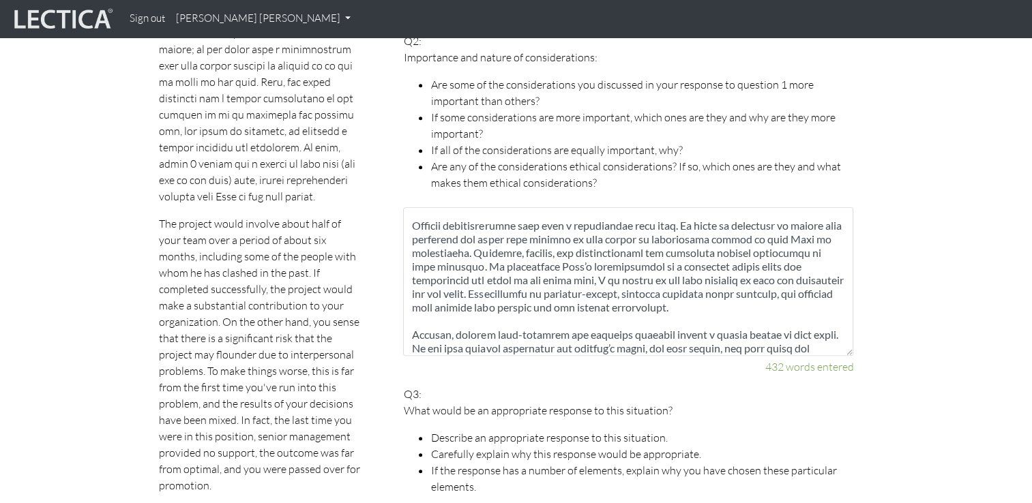
drag, startPoint x: 848, startPoint y: 323, endPoint x: 870, endPoint y: 342, distance: 29.0
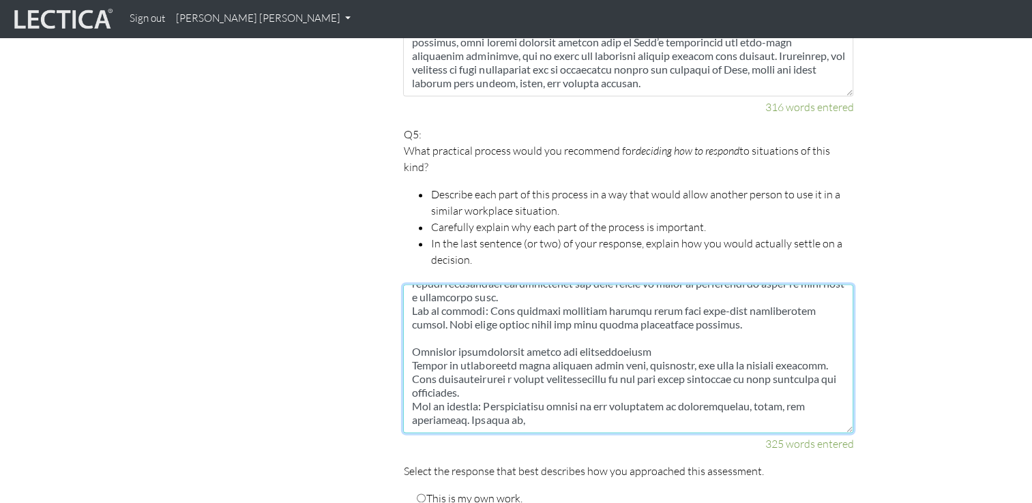
scroll to position [409, 0]
click at [537, 404] on textarea at bounding box center [628, 358] width 450 height 149
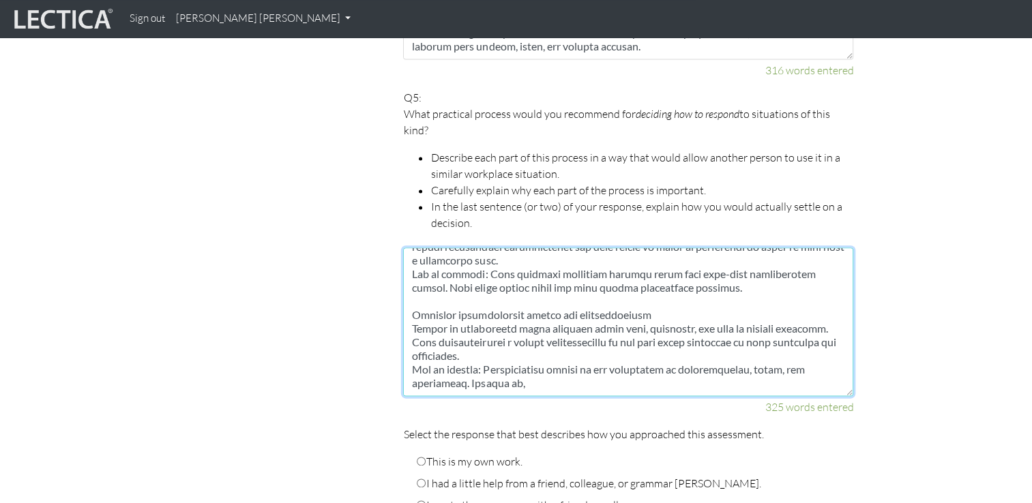
scroll to position [1910, 0]
paste textarea "even the most talented team will struggle to deliver results. In conclusion, I …"
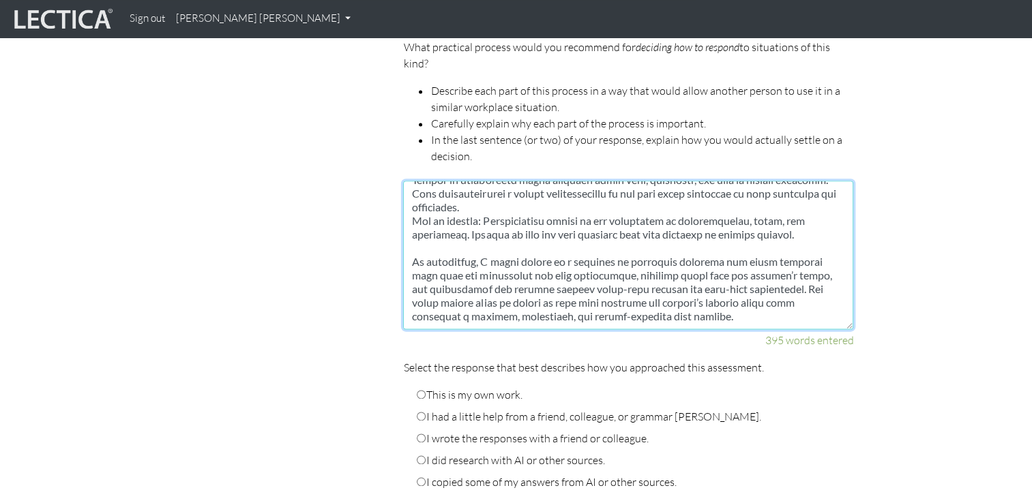
scroll to position [2013, 0]
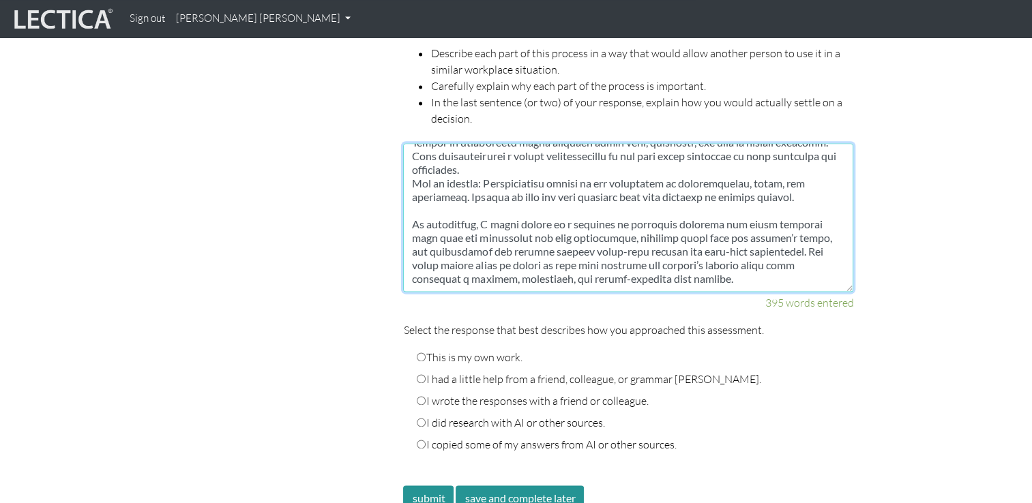
type textarea "A practical process for deciding how to respond to situations of this kind shou…"
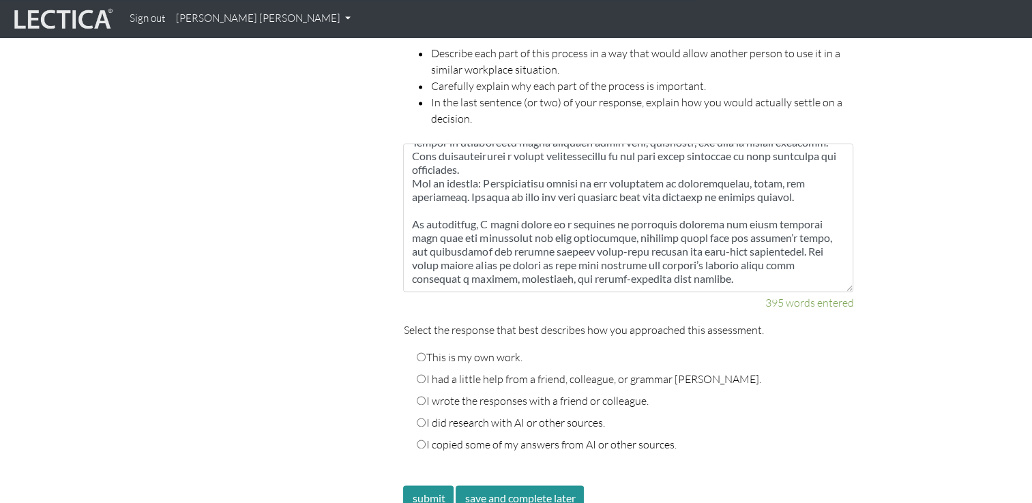
click at [420, 374] on input "I had a little help from a friend, colleague, or grammar checker." at bounding box center [421, 378] width 9 height 9
radio input "true"
click at [425, 486] on button "submit" at bounding box center [428, 499] width 50 height 26
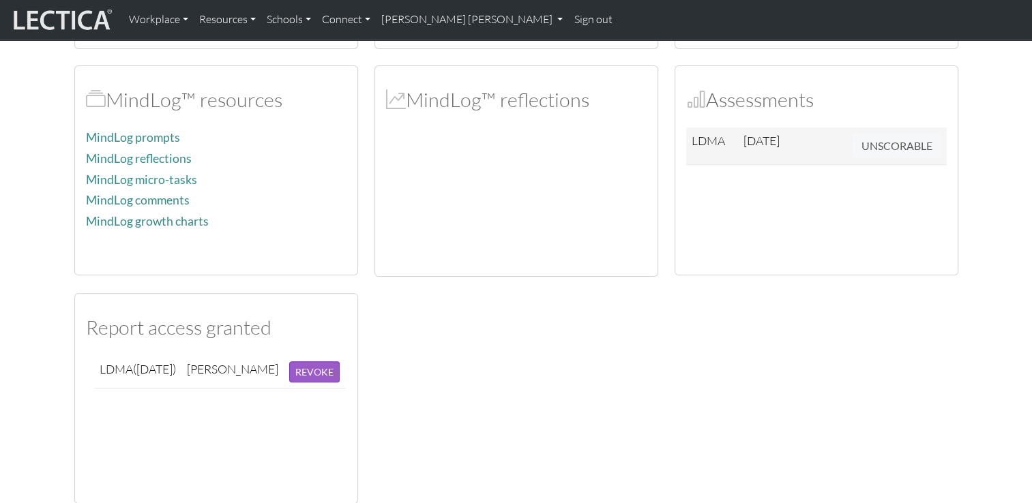
scroll to position [359, 0]
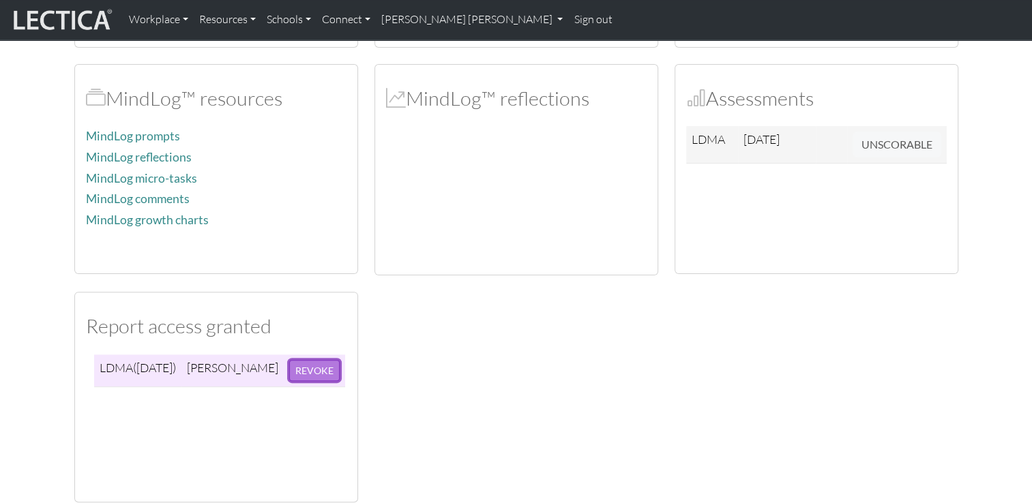
click at [315, 370] on button "REVOKE" at bounding box center [314, 370] width 50 height 21
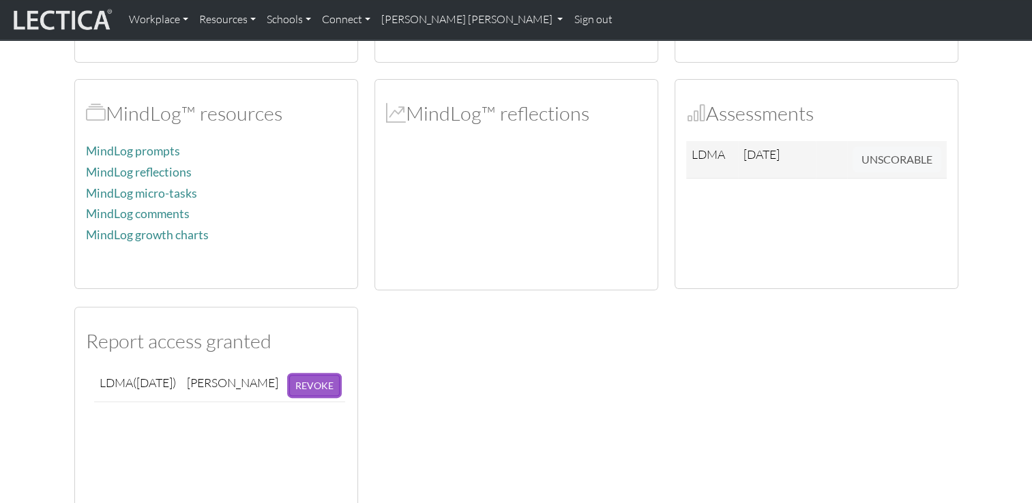
scroll to position [345, 0]
